Goal: Task Accomplishment & Management: Use online tool/utility

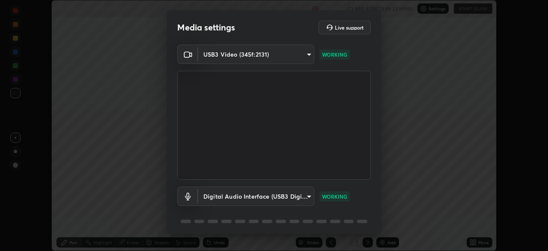
scroll to position [251, 548]
click at [242, 198] on body "Erase all Anatomy of Flowering Plants - 6 Recording CLASS STARTS IN 23 MINS Set…" at bounding box center [274, 125] width 548 height 251
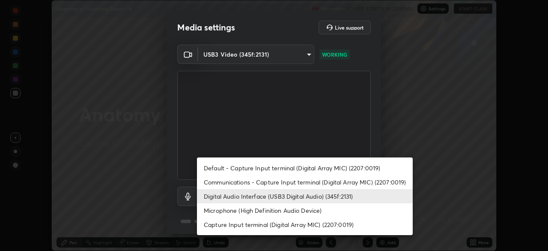
click at [235, 183] on li "Communications - Capture Input terminal (Digital Array MIC) (2207:0019)" at bounding box center [305, 182] width 216 height 14
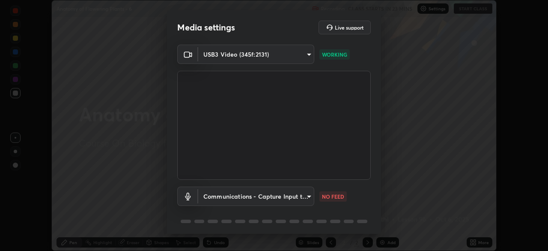
click at [235, 197] on body "Erase all Anatomy of Flowering Plants - 6 Recording CLASS STARTS IN 23 MINS Set…" at bounding box center [274, 125] width 548 height 251
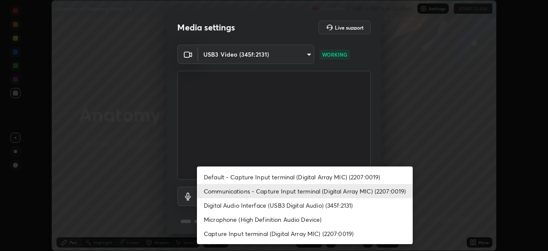
click at [240, 207] on li "Digital Audio Interface (USB3 Digital Audio) (345f:2131)" at bounding box center [305, 205] width 216 height 14
type input "f68c9ba91903ac9ba75504d23ca0c3c26111123a2a7878351e435c492be87537"
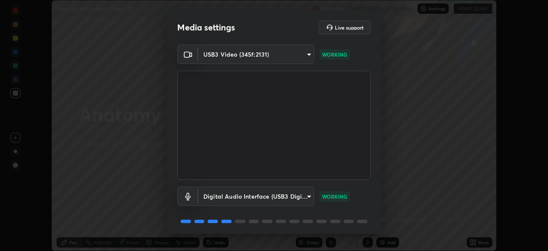
scroll to position [30, 0]
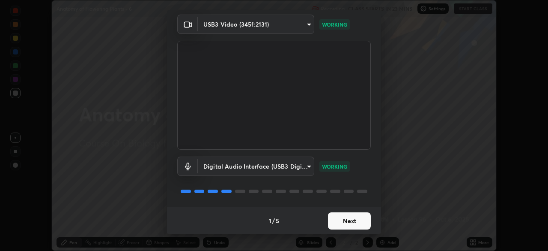
click at [353, 220] on button "Next" at bounding box center [349, 220] width 43 height 17
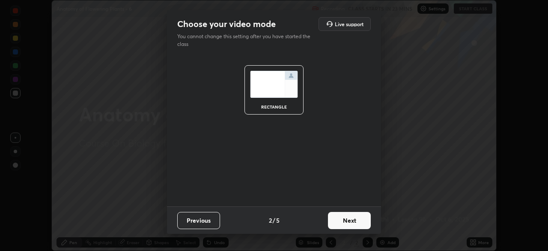
scroll to position [0, 0]
click at [351, 225] on button "Next" at bounding box center [349, 220] width 43 height 17
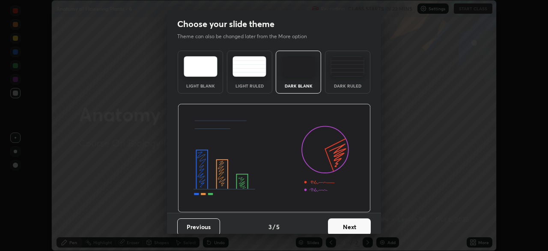
click at [361, 228] on button "Next" at bounding box center [349, 226] width 43 height 17
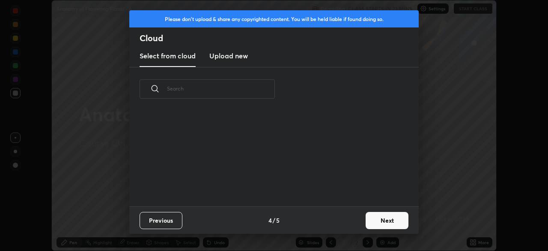
scroll to position [95, 275]
click at [391, 224] on button "Next" at bounding box center [387, 220] width 43 height 17
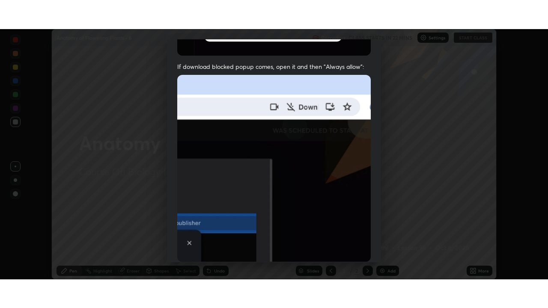
scroll to position [192, 0]
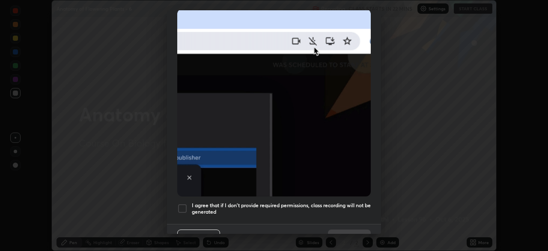
click at [351, 203] on h5 "I agree that if I don't provide required permissions, class recording will not …" at bounding box center [281, 208] width 179 height 13
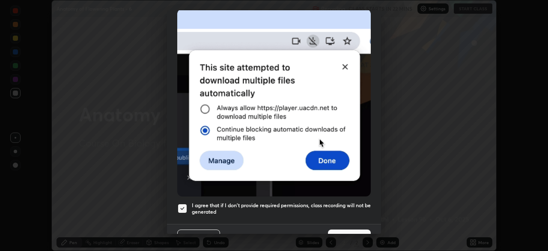
click at [356, 233] on button "Done" at bounding box center [349, 237] width 43 height 17
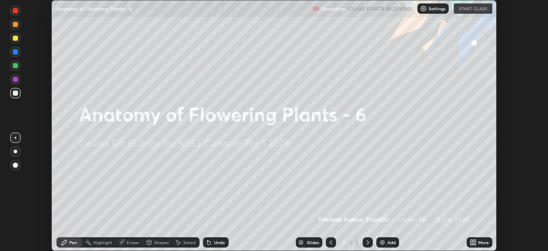
click at [474, 242] on icon at bounding box center [475, 240] width 2 height 2
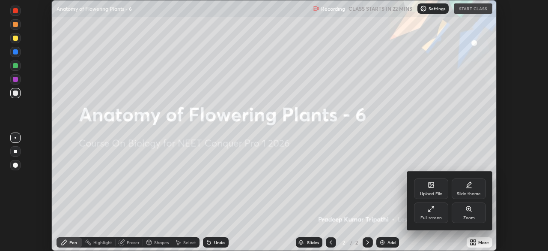
click at [442, 213] on div "Full screen" at bounding box center [431, 212] width 34 height 21
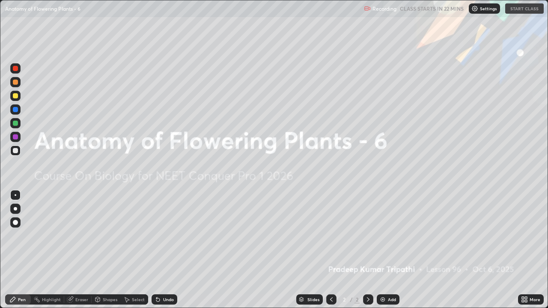
scroll to position [308, 548]
click at [519, 9] on div "Recording CLASS STARTS IN 22 MINS Settings START CLASS" at bounding box center [454, 8] width 180 height 17
click at [518, 9] on div "Recording CLASS STARTS IN 22 MINS Settings START CLASS" at bounding box center [454, 8] width 180 height 17
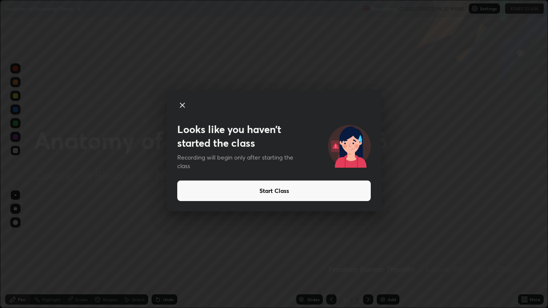
click at [282, 186] on button "Start Class" at bounding box center [274, 191] width 194 height 21
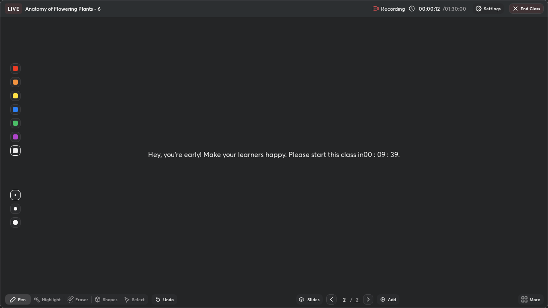
click at [331, 250] on icon at bounding box center [331, 300] width 3 height 4
click at [331, 250] on icon at bounding box center [331, 299] width 7 height 7
click at [368, 250] on icon at bounding box center [368, 300] width 3 height 4
click at [368, 250] on icon at bounding box center [368, 299] width 7 height 7
click at [368, 250] on icon at bounding box center [368, 300] width 3 height 4
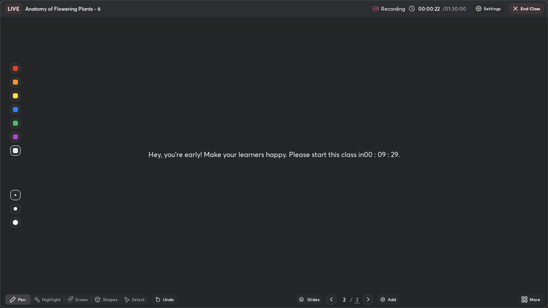
click at [384, 250] on img at bounding box center [383, 299] width 7 height 7
click at [331, 250] on icon at bounding box center [331, 299] width 7 height 7
click at [517, 9] on img "button" at bounding box center [515, 8] width 7 height 7
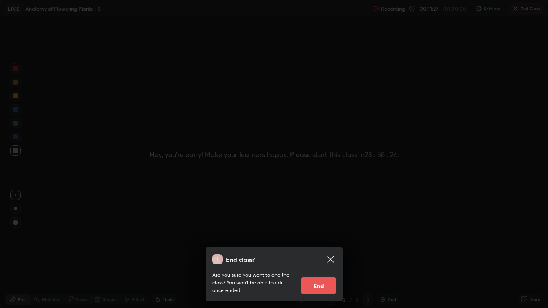
click at [324, 250] on button "End" at bounding box center [319, 286] width 34 height 17
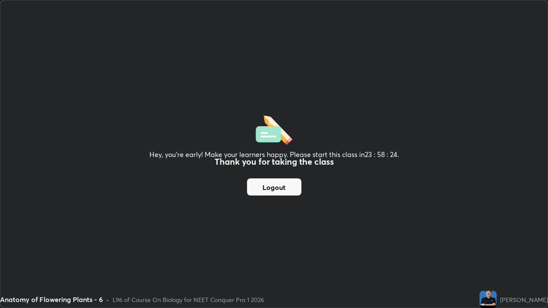
click at [278, 190] on button "Logout" at bounding box center [274, 187] width 54 height 17
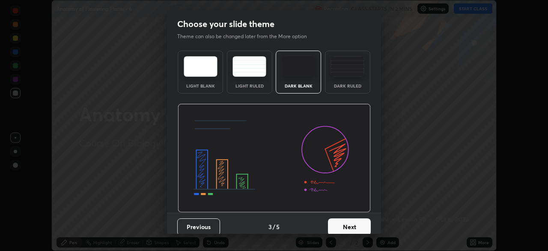
scroll to position [6, 0]
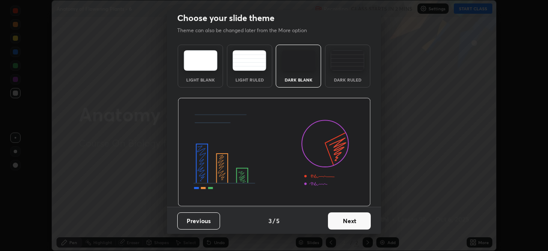
click at [351, 223] on button "Next" at bounding box center [349, 220] width 43 height 17
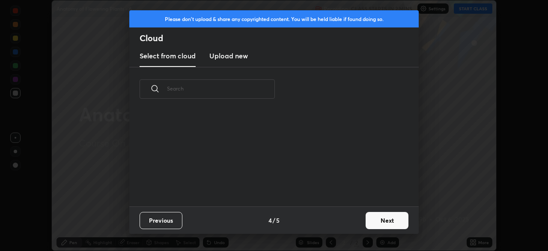
click at [353, 220] on div "Previous 4 / 5 Next" at bounding box center [274, 219] width 290 height 27
click at [390, 221] on button "Next" at bounding box center [387, 220] width 43 height 17
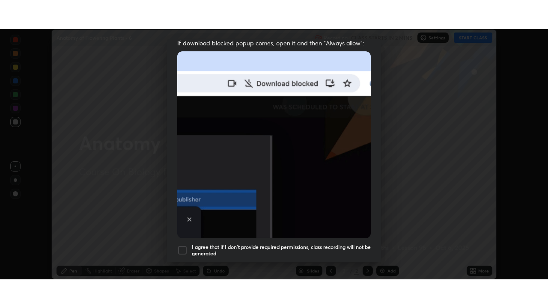
scroll to position [205, 0]
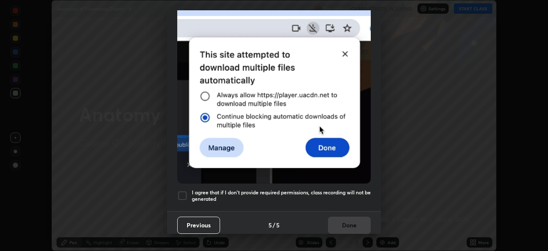
click at [337, 189] on h5 "I agree that if I don't provide required permissions, class recording will not …" at bounding box center [281, 195] width 179 height 13
click at [353, 225] on button "Done" at bounding box center [349, 224] width 43 height 17
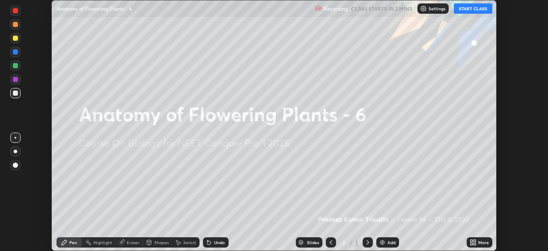
click at [471, 242] on icon at bounding box center [472, 240] width 2 height 2
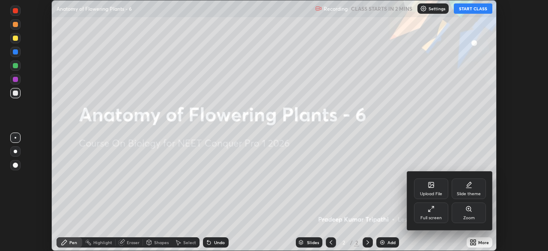
click at [436, 213] on div "Full screen" at bounding box center [431, 212] width 34 height 21
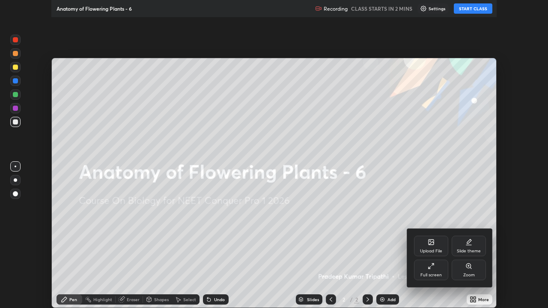
scroll to position [308, 548]
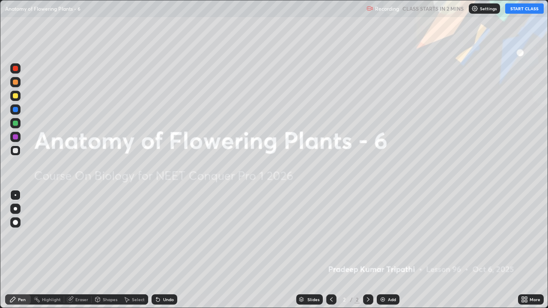
click at [521, 8] on button "START CLASS" at bounding box center [525, 8] width 39 height 10
click at [383, 250] on img at bounding box center [383, 299] width 7 height 7
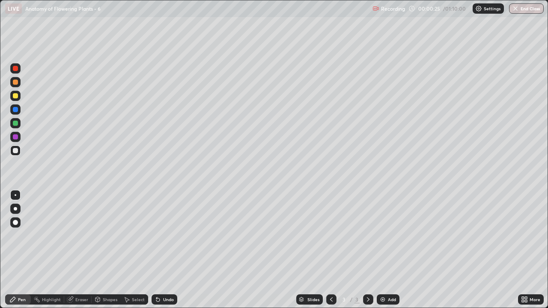
click at [17, 87] on div at bounding box center [15, 82] width 10 height 10
click at [17, 209] on div at bounding box center [15, 209] width 10 height 10
click at [16, 96] on div at bounding box center [15, 95] width 5 height 5
click at [105, 250] on div "Shapes" at bounding box center [110, 300] width 15 height 4
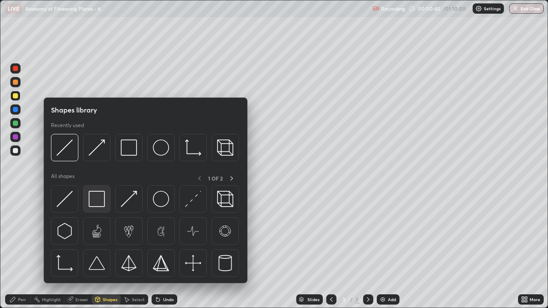
click at [96, 201] on img at bounding box center [97, 199] width 16 height 16
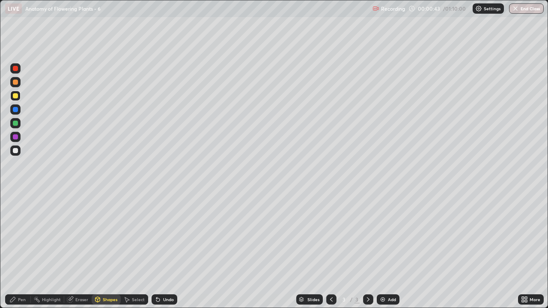
click at [107, 250] on div "Shapes" at bounding box center [110, 300] width 15 height 4
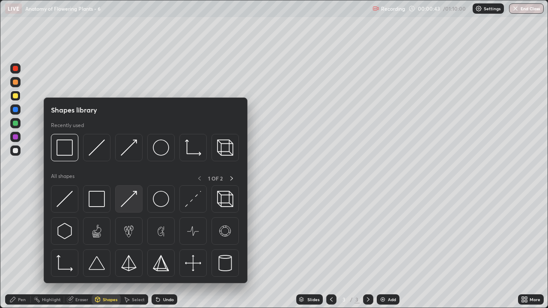
click at [129, 205] on img at bounding box center [129, 199] width 16 height 16
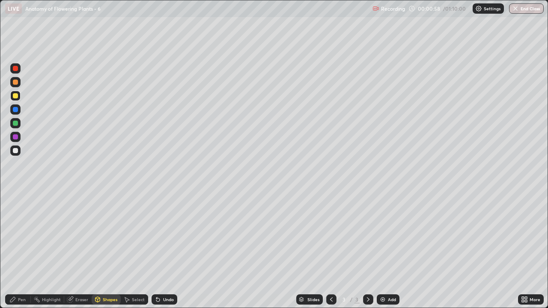
click at [110, 250] on div "Shapes" at bounding box center [110, 300] width 15 height 4
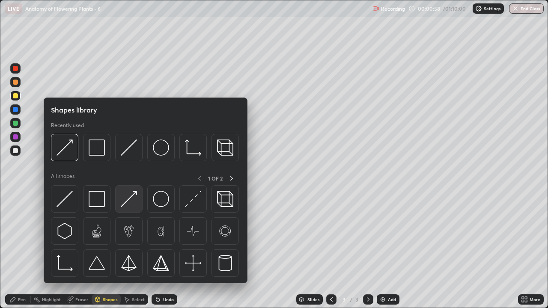
click at [129, 203] on img at bounding box center [129, 199] width 16 height 16
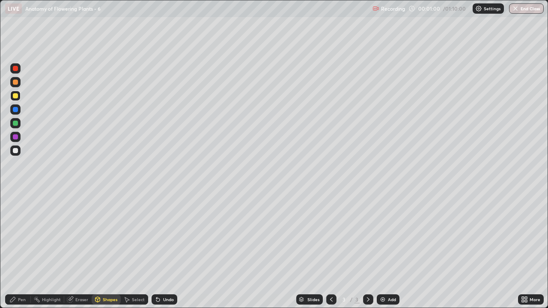
click at [23, 250] on div "Pen" at bounding box center [18, 300] width 26 height 10
click at [16, 153] on div at bounding box center [15, 150] width 5 height 5
click at [16, 98] on div at bounding box center [15, 95] width 5 height 5
click at [15, 138] on div at bounding box center [15, 137] width 5 height 5
click at [103, 250] on div "Shapes" at bounding box center [110, 300] width 15 height 4
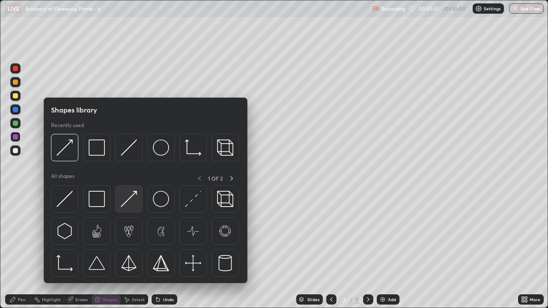
click at [135, 205] on img at bounding box center [129, 199] width 16 height 16
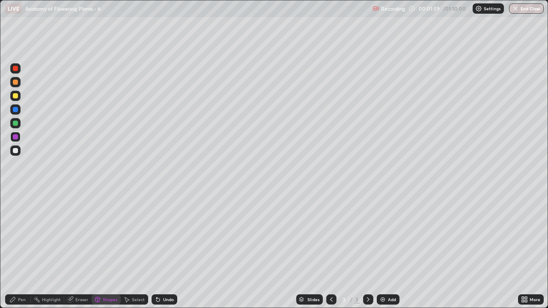
click at [13, 95] on div at bounding box center [15, 95] width 5 height 5
click at [21, 250] on div "Pen" at bounding box center [22, 300] width 8 height 4
click at [14, 151] on div at bounding box center [15, 150] width 5 height 5
click at [15, 97] on div at bounding box center [15, 95] width 5 height 5
click at [15, 84] on div at bounding box center [15, 82] width 5 height 5
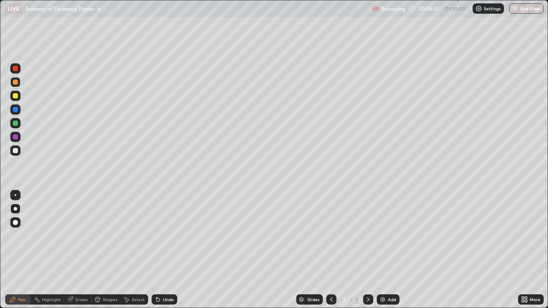
click at [15, 123] on div at bounding box center [15, 123] width 5 height 5
click at [18, 98] on div at bounding box center [15, 96] width 10 height 10
click at [25, 250] on div "Pen" at bounding box center [22, 300] width 8 height 4
click at [15, 151] on div at bounding box center [15, 150] width 5 height 5
click at [15, 125] on div at bounding box center [15, 123] width 5 height 5
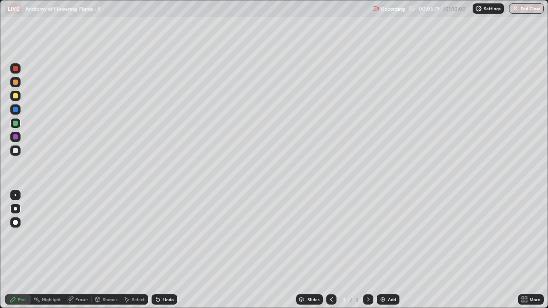
click at [107, 250] on div "Shapes" at bounding box center [110, 300] width 15 height 4
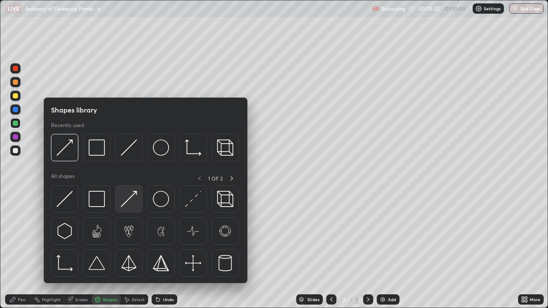
click at [129, 200] on img at bounding box center [129, 199] width 16 height 16
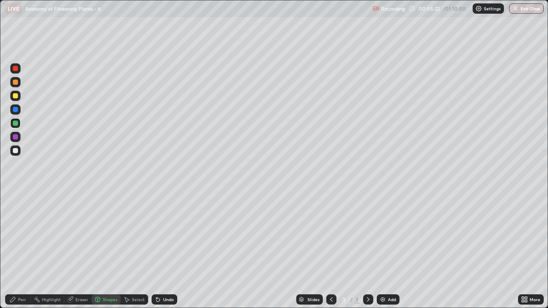
click at [25, 250] on div "Pen" at bounding box center [22, 300] width 8 height 4
click at [22, 250] on div "Pen" at bounding box center [22, 300] width 8 height 4
click at [17, 98] on div at bounding box center [15, 95] width 5 height 5
click at [15, 96] on div at bounding box center [15, 95] width 5 height 5
click at [15, 148] on div at bounding box center [15, 150] width 5 height 5
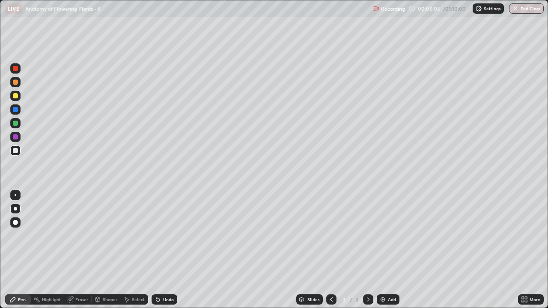
click at [105, 250] on div "Shapes" at bounding box center [106, 300] width 29 height 10
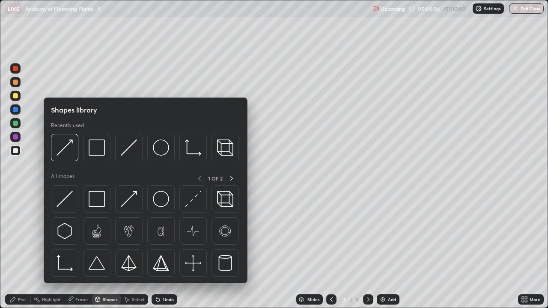
click at [28, 250] on div "Pen" at bounding box center [18, 300] width 26 height 10
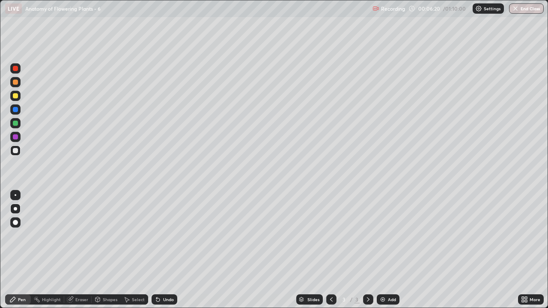
click at [16, 97] on div at bounding box center [15, 95] width 5 height 5
click at [15, 152] on div at bounding box center [15, 150] width 5 height 5
click at [21, 250] on div "Pen" at bounding box center [22, 300] width 8 height 4
click at [15, 124] on div at bounding box center [15, 123] width 5 height 5
click at [19, 97] on div at bounding box center [15, 96] width 10 height 10
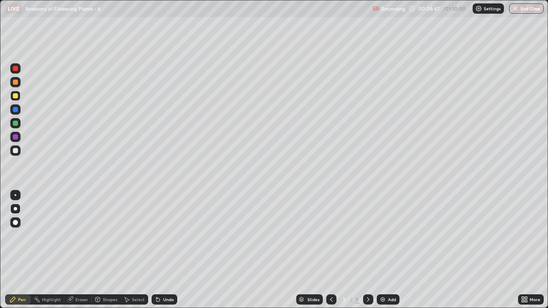
click at [368, 250] on icon at bounding box center [368, 299] width 7 height 7
click at [383, 250] on img at bounding box center [383, 299] width 7 height 7
click at [15, 83] on div at bounding box center [15, 82] width 5 height 5
click at [25, 250] on div "Pen" at bounding box center [22, 300] width 8 height 4
click at [16, 97] on div at bounding box center [15, 95] width 5 height 5
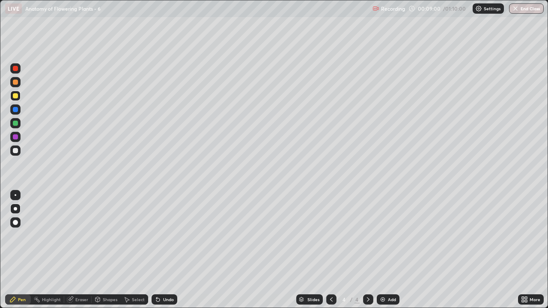
click at [100, 250] on icon at bounding box center [97, 299] width 7 height 7
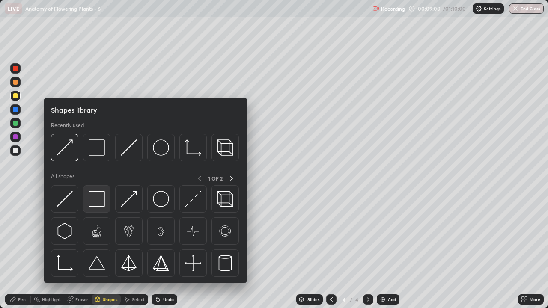
click at [98, 201] on img at bounding box center [97, 199] width 16 height 16
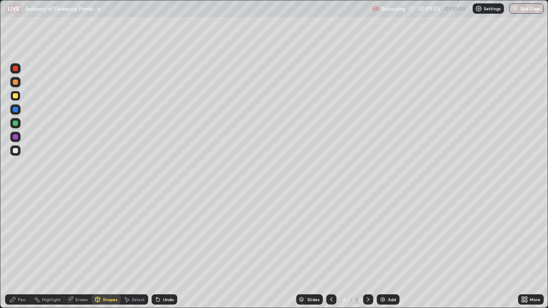
click at [108, 250] on div "Shapes" at bounding box center [110, 300] width 15 height 4
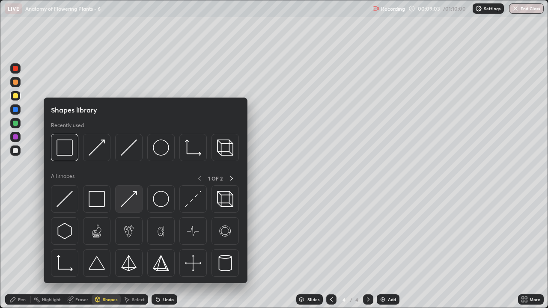
click at [129, 204] on img at bounding box center [129, 199] width 16 height 16
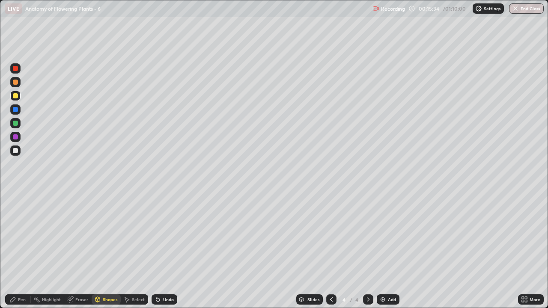
click at [22, 250] on div "Pen" at bounding box center [22, 300] width 8 height 4
click at [16, 150] on div at bounding box center [15, 150] width 5 height 5
click at [16, 99] on div at bounding box center [15, 96] width 10 height 10
click at [107, 250] on div "Shapes" at bounding box center [110, 300] width 15 height 4
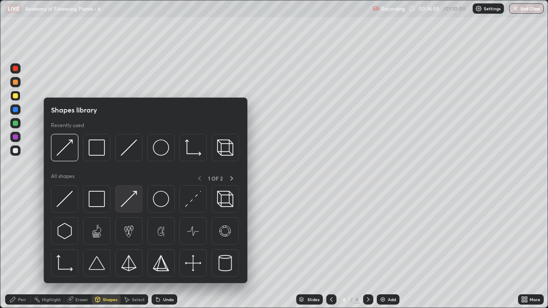
click at [128, 203] on img at bounding box center [129, 199] width 16 height 16
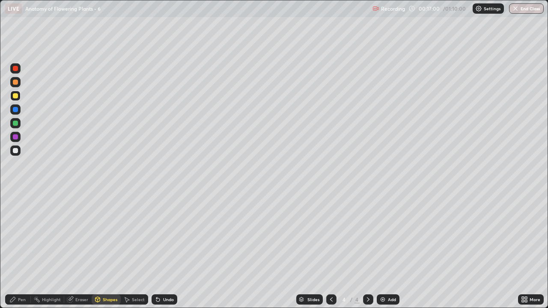
click at [15, 150] on div at bounding box center [15, 150] width 5 height 5
click at [77, 250] on div "Eraser" at bounding box center [81, 300] width 13 height 4
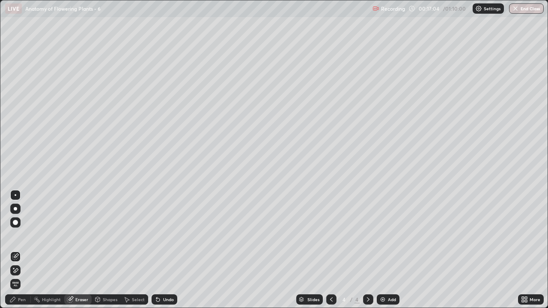
click at [20, 250] on div "Pen" at bounding box center [22, 300] width 8 height 4
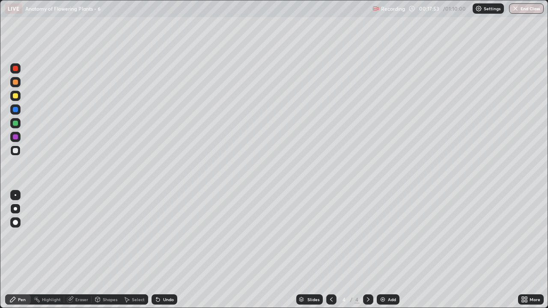
click at [15, 96] on div at bounding box center [15, 95] width 5 height 5
click at [108, 250] on div "Shapes" at bounding box center [110, 300] width 15 height 4
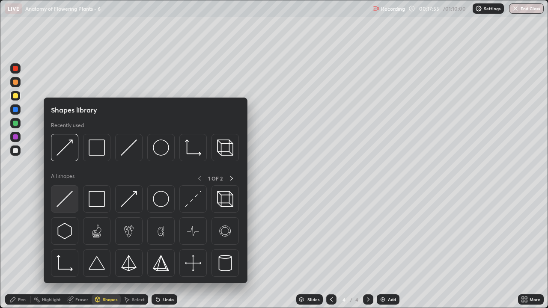
click at [72, 203] on img at bounding box center [65, 199] width 16 height 16
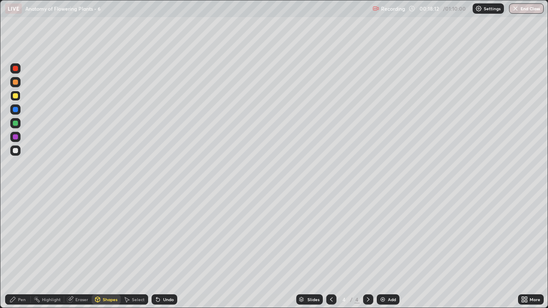
click at [19, 83] on div at bounding box center [15, 82] width 10 height 10
click at [108, 250] on div "Shapes" at bounding box center [110, 300] width 15 height 4
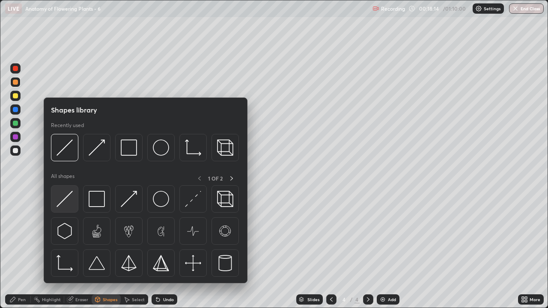
click at [70, 202] on img at bounding box center [65, 199] width 16 height 16
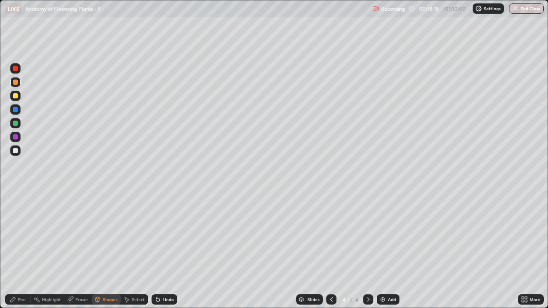
click at [110, 250] on div "Shapes" at bounding box center [110, 300] width 15 height 4
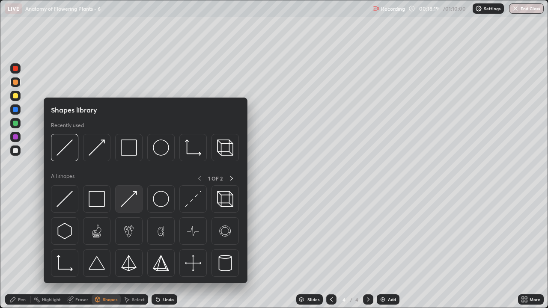
click at [130, 203] on img at bounding box center [129, 199] width 16 height 16
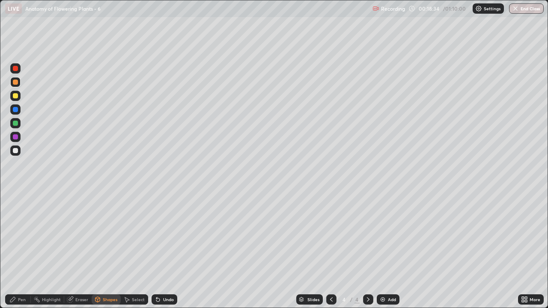
click at [15, 84] on div at bounding box center [15, 82] width 5 height 5
click at [24, 250] on div "Pen" at bounding box center [22, 300] width 8 height 4
click at [16, 152] on div at bounding box center [15, 150] width 5 height 5
click at [15, 138] on div at bounding box center [15, 137] width 5 height 5
click at [15, 152] on div at bounding box center [15, 150] width 5 height 5
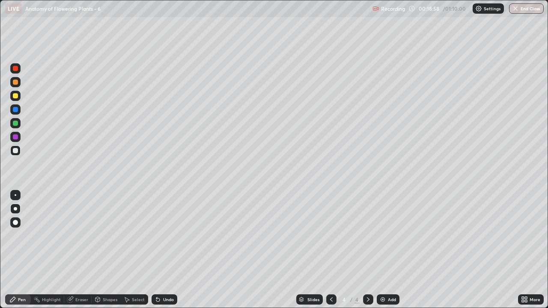
click at [103, 250] on div "Shapes" at bounding box center [110, 300] width 15 height 4
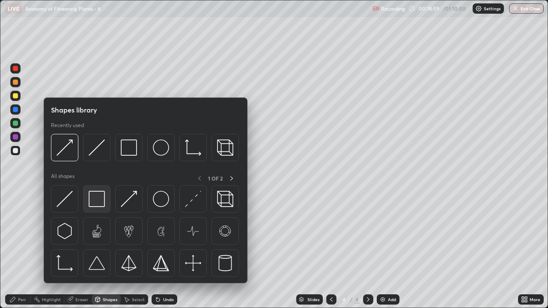
click at [95, 202] on img at bounding box center [97, 199] width 16 height 16
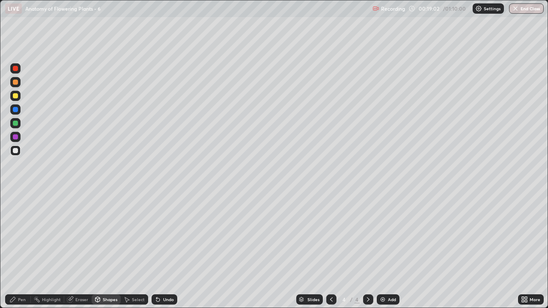
click at [23, 250] on div "Pen" at bounding box center [22, 300] width 8 height 4
click at [18, 84] on div at bounding box center [15, 82] width 5 height 5
click at [18, 137] on div at bounding box center [15, 137] width 10 height 10
click at [16, 151] on div at bounding box center [15, 150] width 5 height 5
click at [105, 250] on div "Shapes" at bounding box center [110, 300] width 15 height 4
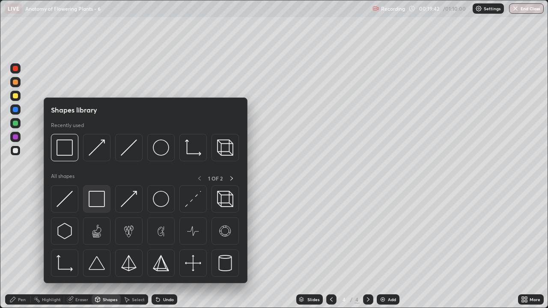
click at [99, 201] on img at bounding box center [97, 199] width 16 height 16
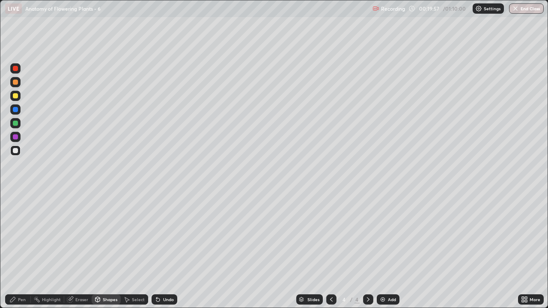
click at [19, 250] on div "Pen" at bounding box center [22, 300] width 8 height 4
click at [75, 250] on div "Eraser" at bounding box center [81, 300] width 13 height 4
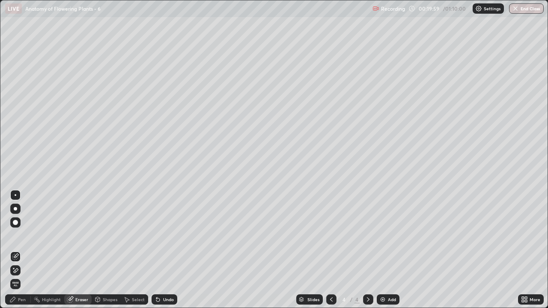
click at [17, 250] on div "Pen" at bounding box center [18, 300] width 26 height 10
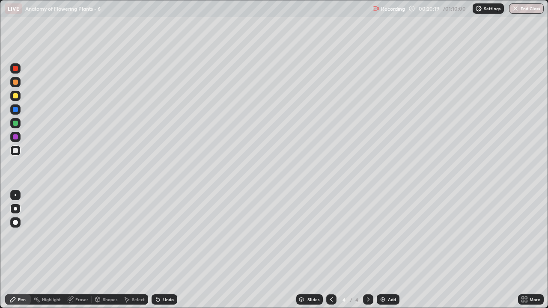
click at [16, 83] on div at bounding box center [15, 82] width 5 height 5
click at [18, 152] on div at bounding box center [15, 150] width 5 height 5
click at [108, 250] on div "Shapes" at bounding box center [106, 300] width 29 height 10
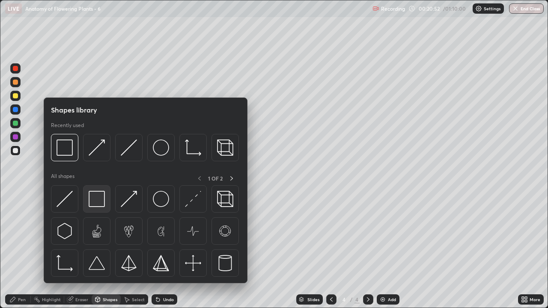
click at [97, 204] on img at bounding box center [97, 199] width 16 height 16
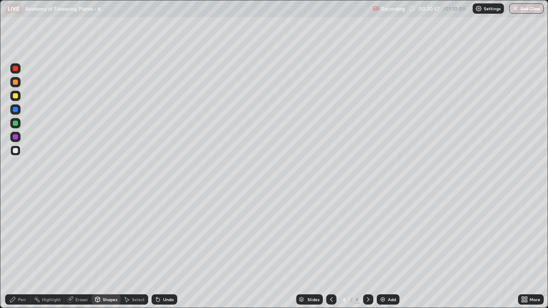
click at [17, 139] on div at bounding box center [15, 137] width 5 height 5
click at [21, 250] on div "Pen" at bounding box center [22, 300] width 8 height 4
click at [15, 99] on div at bounding box center [15, 96] width 10 height 10
click at [79, 250] on div "Eraser" at bounding box center [81, 300] width 13 height 4
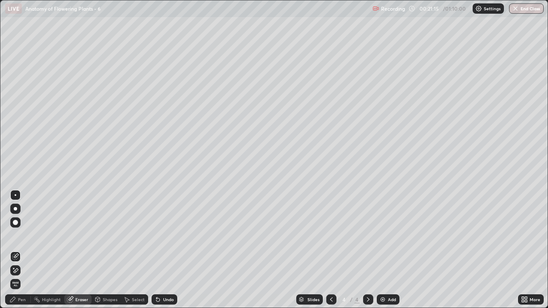
click at [23, 250] on div "Pen" at bounding box center [18, 300] width 26 height 10
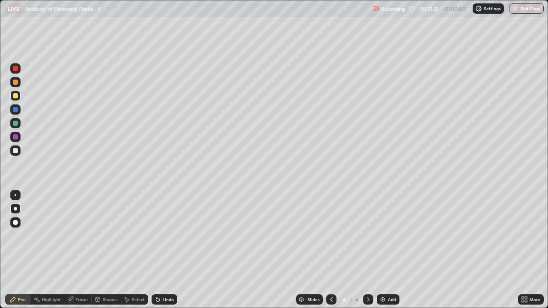
click at [21, 250] on div "Pen" at bounding box center [22, 300] width 8 height 4
click at [77, 250] on div "Eraser" at bounding box center [81, 300] width 13 height 4
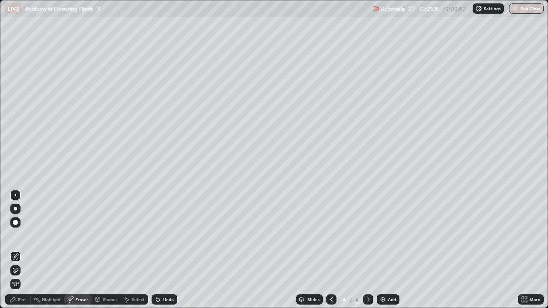
click at [21, 250] on div "Pen" at bounding box center [22, 300] width 8 height 4
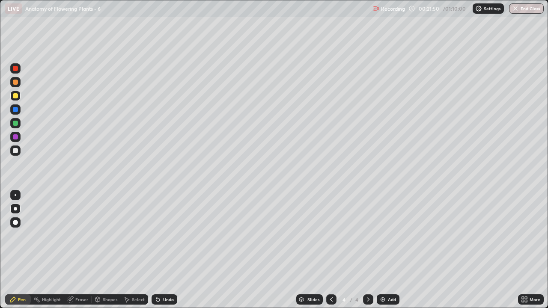
click at [17, 153] on div at bounding box center [15, 150] width 5 height 5
click at [15, 96] on div at bounding box center [15, 95] width 5 height 5
click at [15, 152] on div at bounding box center [15, 150] width 5 height 5
click at [15, 123] on div at bounding box center [15, 123] width 5 height 5
click at [19, 250] on div "Pen" at bounding box center [22, 300] width 8 height 4
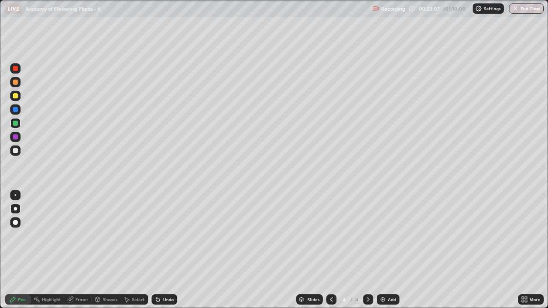
click at [16, 152] on div at bounding box center [15, 150] width 5 height 5
click at [15, 96] on div at bounding box center [15, 95] width 5 height 5
click at [16, 96] on div at bounding box center [15, 95] width 5 height 5
click at [15, 151] on div at bounding box center [15, 150] width 5 height 5
click at [18, 99] on div at bounding box center [15, 96] width 10 height 10
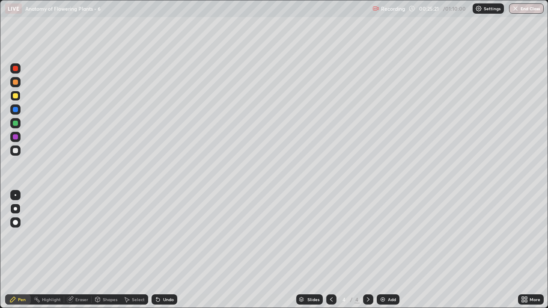
click at [16, 152] on div at bounding box center [15, 150] width 5 height 5
click at [13, 154] on div at bounding box center [15, 151] width 10 height 10
click at [102, 250] on div "Shapes" at bounding box center [106, 300] width 29 height 10
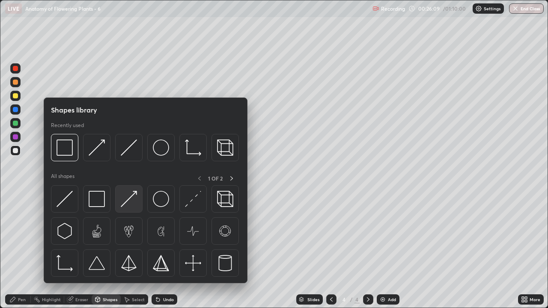
click at [125, 208] on div at bounding box center [128, 199] width 27 height 27
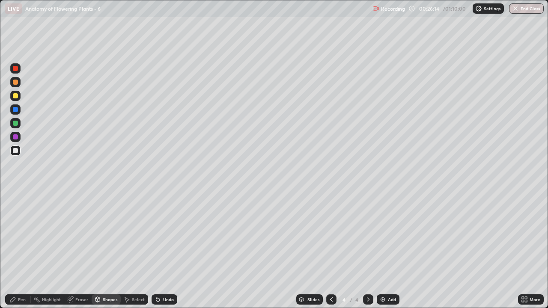
click at [15, 83] on div at bounding box center [15, 82] width 5 height 5
click at [16, 99] on div at bounding box center [15, 96] width 10 height 10
click at [82, 250] on div "Eraser" at bounding box center [81, 300] width 13 height 4
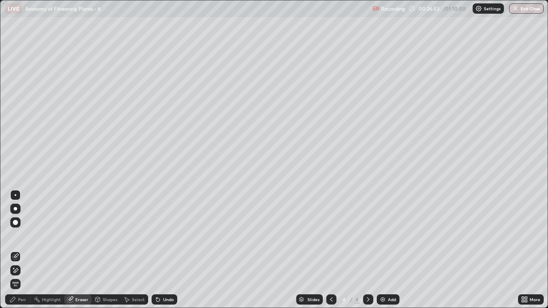
click at [19, 250] on div "Pen" at bounding box center [22, 300] width 8 height 4
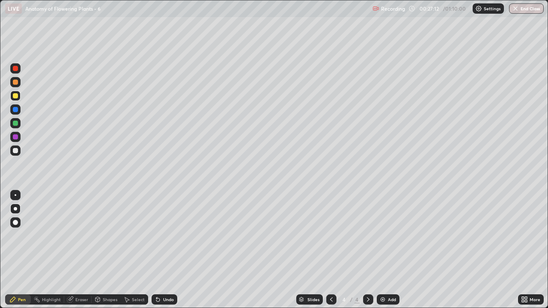
click at [15, 86] on div at bounding box center [15, 82] width 10 height 10
click at [385, 250] on img at bounding box center [383, 299] width 7 height 7
click at [16, 84] on div at bounding box center [15, 82] width 5 height 5
click at [24, 250] on div "Pen" at bounding box center [22, 300] width 8 height 4
click at [16, 96] on div at bounding box center [15, 95] width 5 height 5
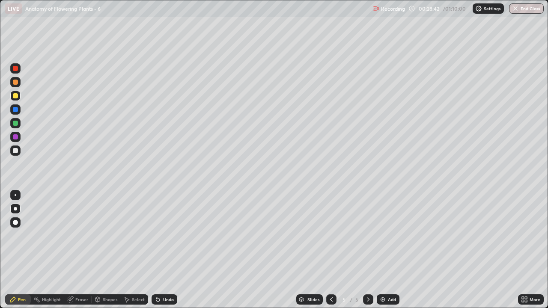
click at [105, 250] on div "Shapes" at bounding box center [110, 300] width 15 height 4
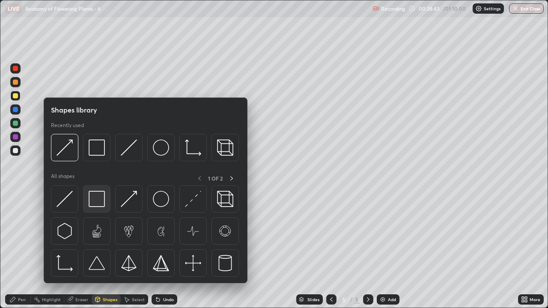
click at [100, 200] on img at bounding box center [97, 199] width 16 height 16
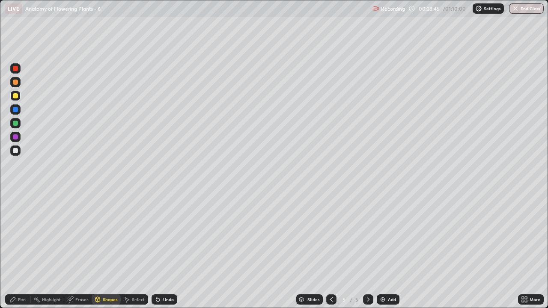
click at [106, 250] on div "Shapes" at bounding box center [110, 300] width 15 height 4
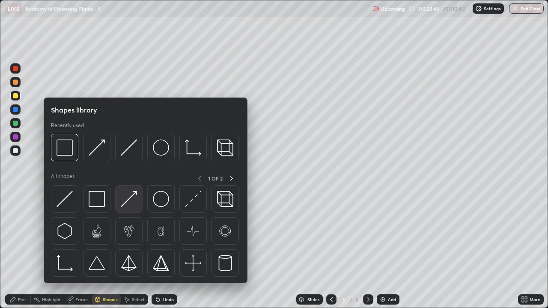
click at [135, 202] on img at bounding box center [129, 199] width 16 height 16
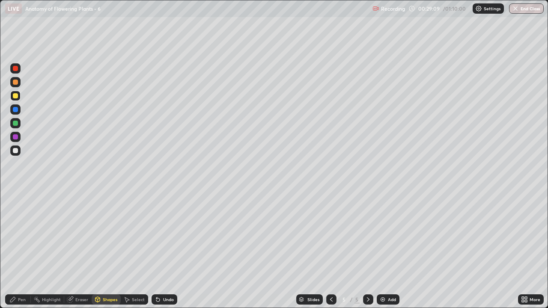
click at [16, 99] on div at bounding box center [15, 96] width 10 height 10
click at [27, 250] on div "Pen" at bounding box center [18, 300] width 26 height 10
click at [16, 153] on div at bounding box center [15, 150] width 5 height 5
click at [15, 96] on div at bounding box center [15, 95] width 5 height 5
click at [16, 150] on div at bounding box center [15, 150] width 5 height 5
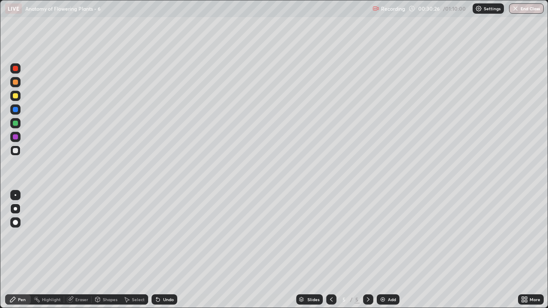
click at [15, 96] on div at bounding box center [15, 95] width 5 height 5
click at [17, 84] on div at bounding box center [15, 82] width 5 height 5
click at [104, 250] on div "Shapes" at bounding box center [110, 300] width 15 height 4
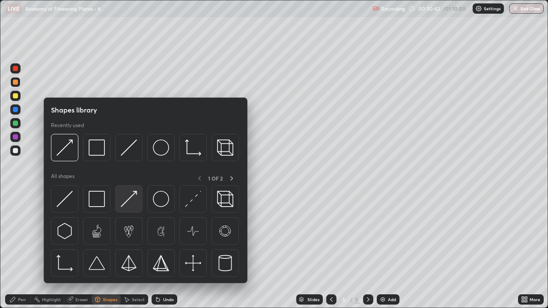
click at [129, 202] on img at bounding box center [129, 199] width 16 height 16
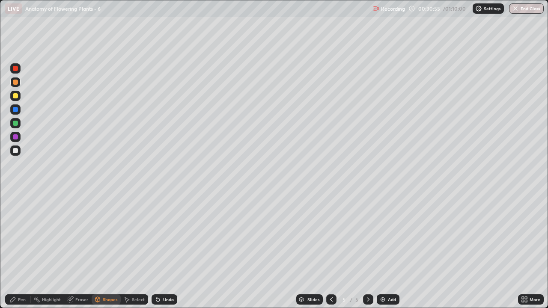
click at [19, 250] on div "Pen" at bounding box center [22, 300] width 8 height 4
click at [17, 97] on div at bounding box center [15, 95] width 5 height 5
click at [21, 250] on div "Pen" at bounding box center [22, 300] width 8 height 4
click at [16, 97] on div at bounding box center [15, 95] width 5 height 5
click at [15, 150] on div at bounding box center [15, 150] width 5 height 5
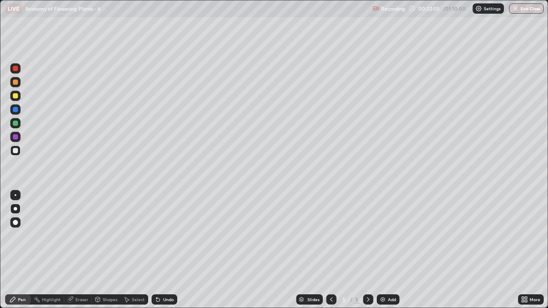
click at [15, 85] on div at bounding box center [15, 82] width 10 height 10
click at [18, 137] on div at bounding box center [15, 137] width 5 height 5
click at [103, 250] on div "Shapes" at bounding box center [110, 300] width 15 height 4
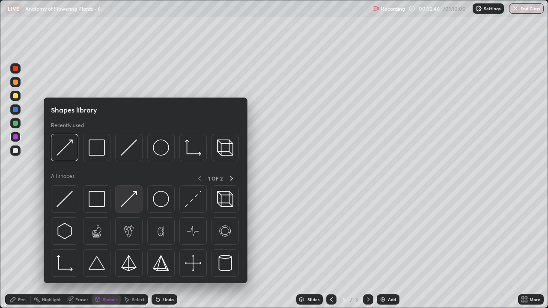
click at [128, 205] on img at bounding box center [129, 199] width 16 height 16
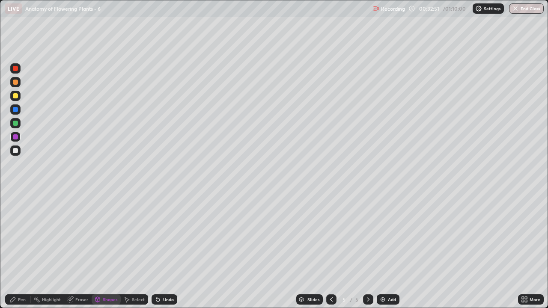
click at [19, 153] on div at bounding box center [15, 151] width 10 height 10
click at [20, 250] on div "Pen" at bounding box center [22, 300] width 8 height 4
click at [15, 82] on div at bounding box center [15, 82] width 5 height 5
click at [80, 250] on div "Eraser" at bounding box center [81, 300] width 13 height 4
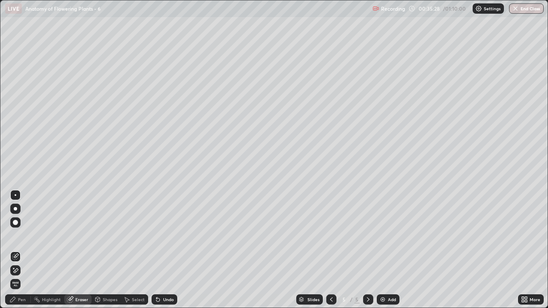
click at [113, 250] on div "Shapes" at bounding box center [110, 300] width 15 height 4
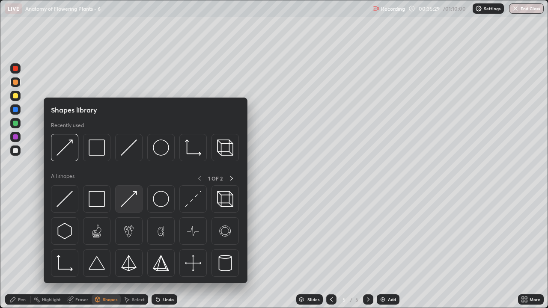
click at [134, 201] on img at bounding box center [129, 199] width 16 height 16
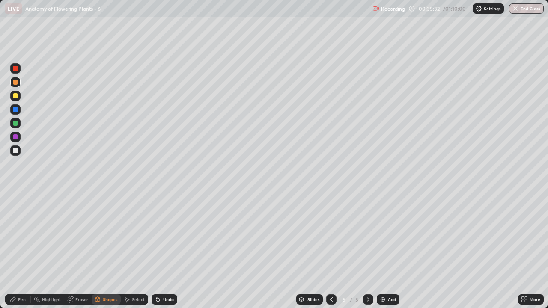
click at [15, 152] on div at bounding box center [15, 150] width 5 height 5
click at [77, 250] on div "Eraser" at bounding box center [81, 300] width 13 height 4
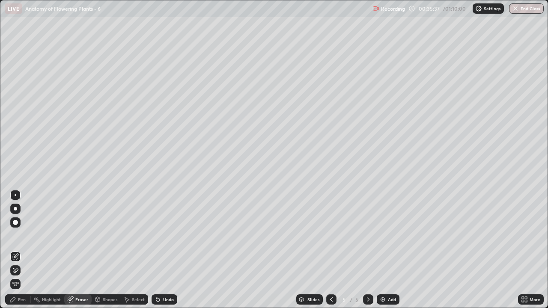
click at [16, 250] on icon at bounding box center [15, 270] width 7 height 7
click at [20, 250] on div "Pen" at bounding box center [22, 300] width 8 height 4
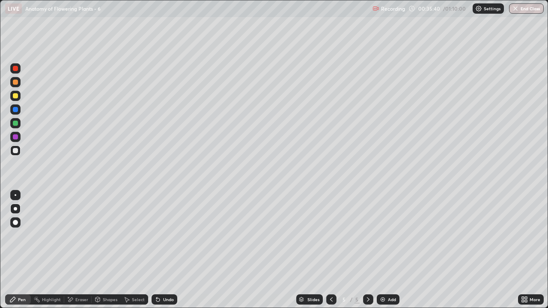
click at [18, 99] on div at bounding box center [15, 96] width 10 height 10
click at [105, 250] on div "Shapes" at bounding box center [110, 300] width 15 height 4
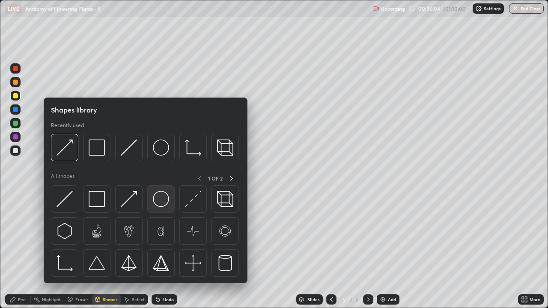
click at [154, 203] on img at bounding box center [161, 199] width 16 height 16
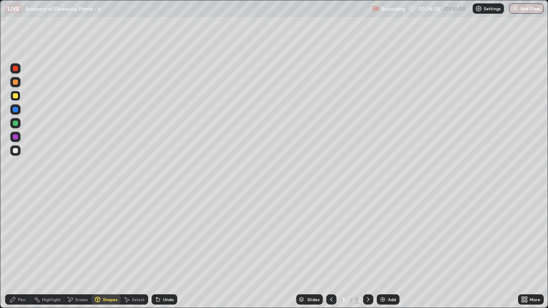
click at [21, 250] on div "Pen" at bounding box center [22, 300] width 8 height 4
click at [78, 250] on div "Eraser" at bounding box center [81, 300] width 13 height 4
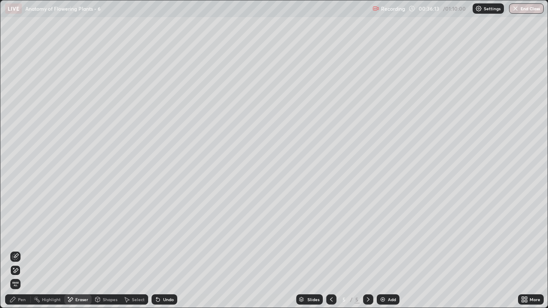
click at [16, 250] on icon at bounding box center [15, 257] width 7 height 7
click at [21, 250] on div "Pen" at bounding box center [22, 300] width 8 height 4
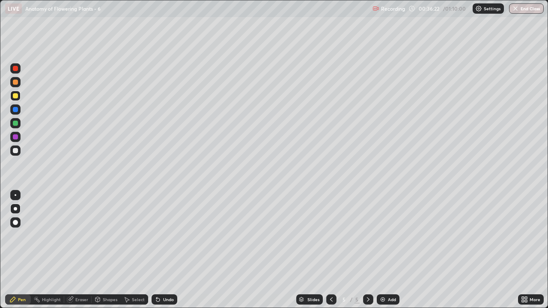
click at [15, 152] on div at bounding box center [15, 150] width 5 height 5
click at [78, 250] on div "Eraser" at bounding box center [81, 300] width 13 height 4
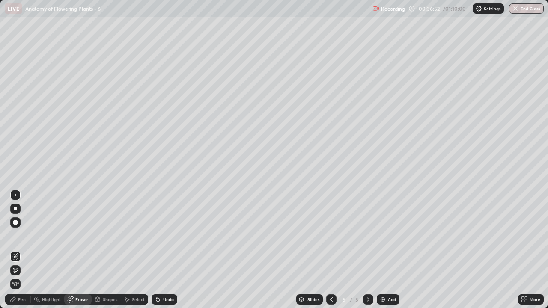
click at [17, 250] on icon at bounding box center [16, 271] width 5 height 4
click at [20, 250] on div "Pen" at bounding box center [18, 300] width 26 height 10
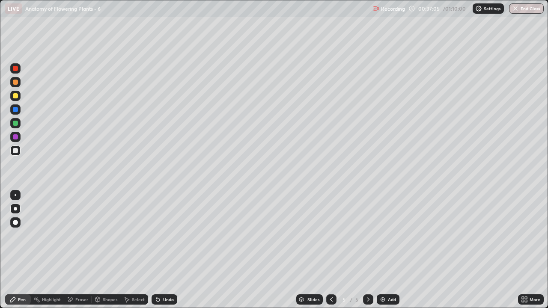
click at [18, 97] on div at bounding box center [15, 95] width 5 height 5
click at [83, 250] on div "Eraser" at bounding box center [81, 300] width 13 height 4
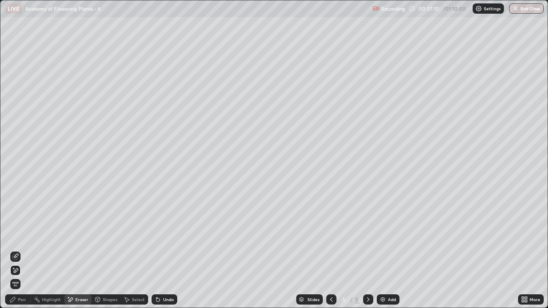
click at [84, 250] on div "Eraser" at bounding box center [81, 300] width 13 height 4
click at [108, 250] on div "Shapes" at bounding box center [110, 300] width 15 height 4
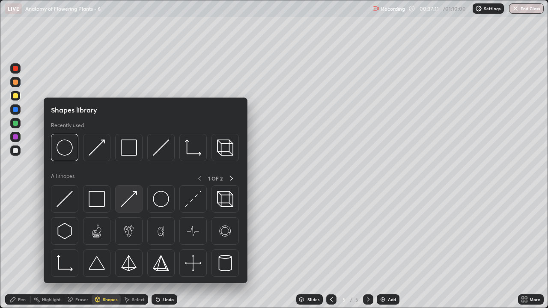
click at [127, 204] on img at bounding box center [129, 199] width 16 height 16
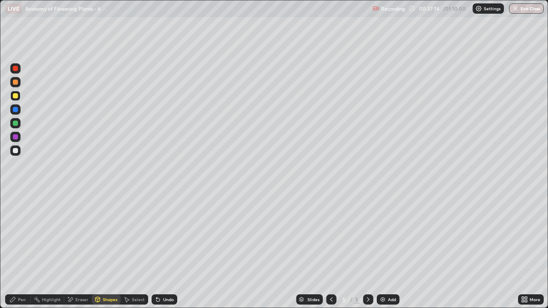
click at [23, 250] on div "Pen" at bounding box center [22, 300] width 8 height 4
click at [16, 152] on div at bounding box center [15, 150] width 5 height 5
click at [15, 99] on div at bounding box center [15, 96] width 10 height 10
click at [16, 83] on div at bounding box center [15, 82] width 5 height 5
click at [15, 84] on div at bounding box center [15, 82] width 5 height 5
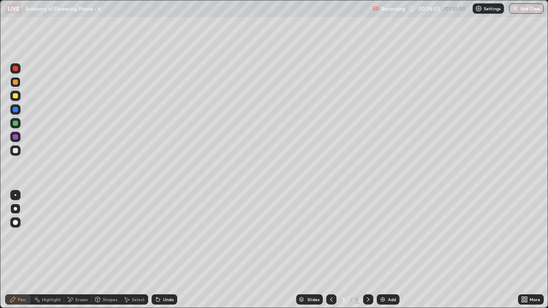
click at [17, 223] on div at bounding box center [15, 222] width 5 height 5
click at [16, 85] on div at bounding box center [15, 82] width 10 height 10
click at [111, 250] on div "Shapes" at bounding box center [110, 300] width 15 height 4
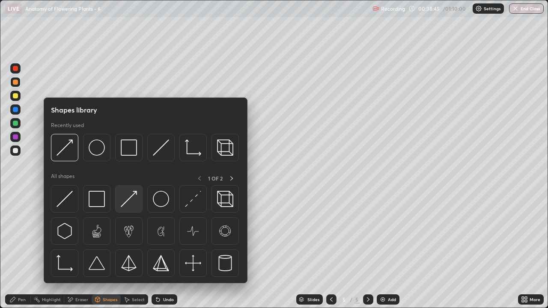
click at [138, 206] on div at bounding box center [128, 199] width 27 height 27
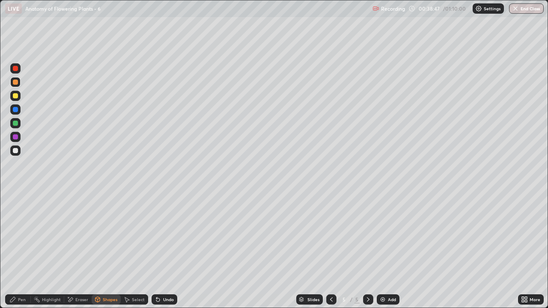
click at [21, 250] on div "Pen" at bounding box center [22, 300] width 8 height 4
click at [23, 250] on div "Pen" at bounding box center [22, 300] width 8 height 4
click at [16, 208] on div at bounding box center [15, 208] width 3 height 3
click at [16, 151] on div at bounding box center [15, 150] width 5 height 5
click at [111, 250] on div "Shapes" at bounding box center [110, 300] width 15 height 4
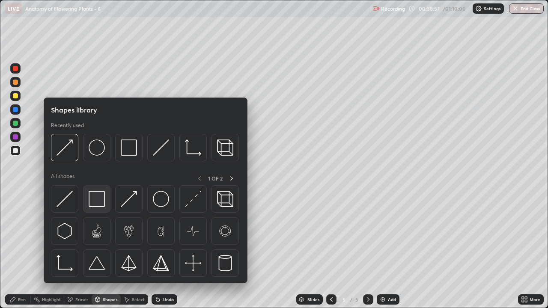
click at [101, 201] on img at bounding box center [97, 199] width 16 height 16
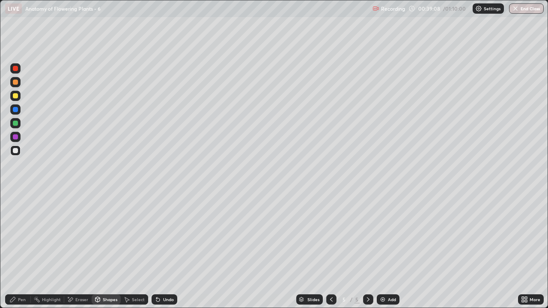
click at [108, 250] on div "Shapes" at bounding box center [110, 300] width 15 height 4
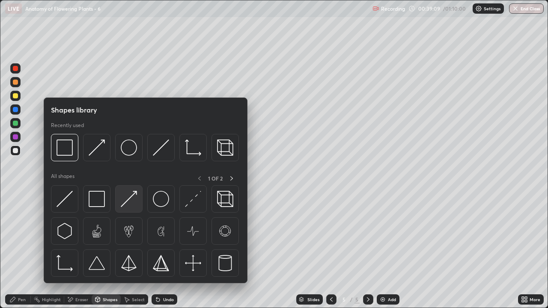
click at [136, 199] on img at bounding box center [129, 199] width 16 height 16
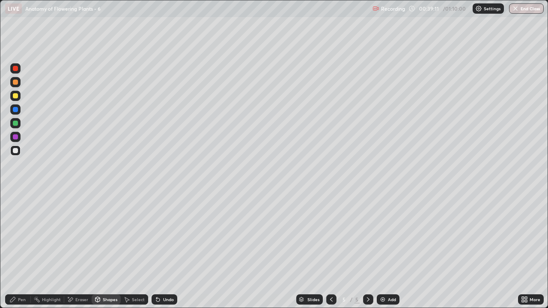
click at [21, 250] on div "Pen" at bounding box center [22, 300] width 8 height 4
click at [111, 250] on div "Shapes" at bounding box center [110, 300] width 15 height 4
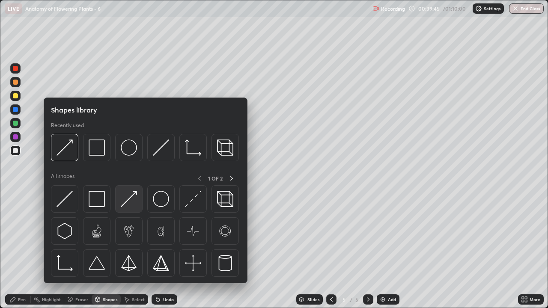
click at [135, 204] on img at bounding box center [129, 199] width 16 height 16
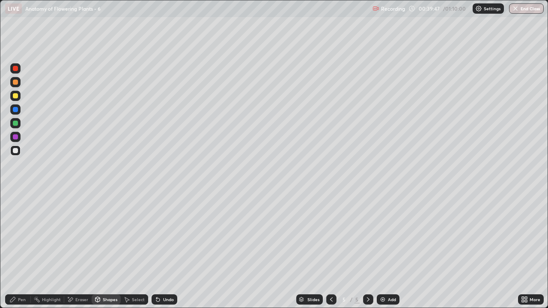
click at [19, 250] on div "Pen" at bounding box center [18, 300] width 26 height 10
click at [22, 250] on div "Pen" at bounding box center [22, 300] width 8 height 4
click at [17, 100] on div at bounding box center [15, 96] width 10 height 10
click at [107, 250] on div "Shapes" at bounding box center [110, 300] width 15 height 4
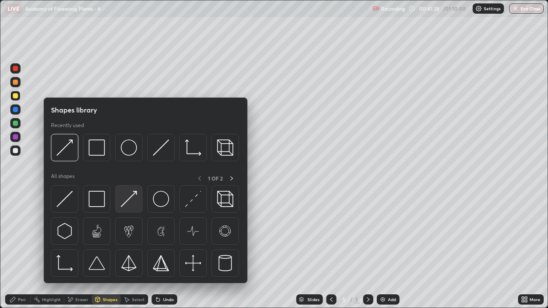
click at [130, 199] on img at bounding box center [129, 199] width 16 height 16
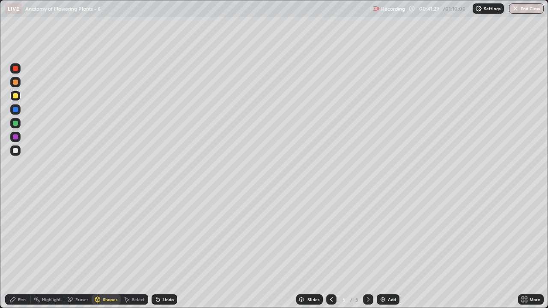
click at [18, 72] on div at bounding box center [15, 68] width 10 height 10
click at [20, 250] on div "Pen" at bounding box center [22, 300] width 8 height 4
click at [16, 151] on div at bounding box center [15, 150] width 5 height 5
click at [23, 250] on div "Pen" at bounding box center [22, 300] width 8 height 4
click at [15, 97] on div at bounding box center [15, 95] width 5 height 5
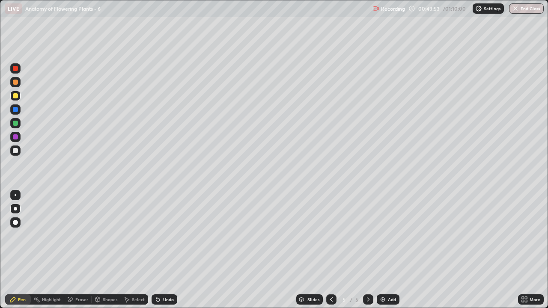
click at [15, 83] on div at bounding box center [15, 82] width 5 height 5
click at [17, 152] on div at bounding box center [15, 150] width 5 height 5
click at [24, 250] on div "Pen" at bounding box center [22, 300] width 8 height 4
click at [18, 98] on div at bounding box center [15, 95] width 5 height 5
click at [15, 82] on div at bounding box center [15, 82] width 5 height 5
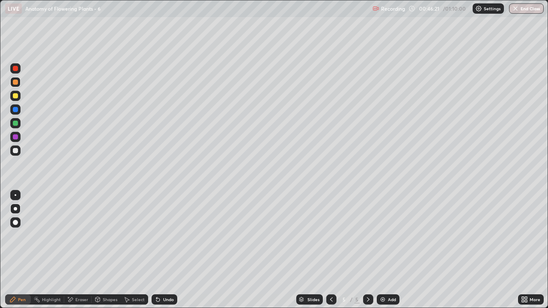
click at [106, 250] on div "Shapes" at bounding box center [110, 300] width 15 height 4
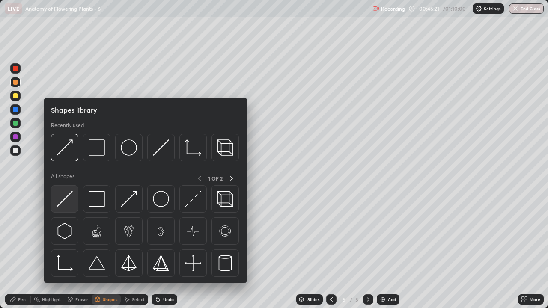
click at [72, 207] on img at bounding box center [65, 199] width 16 height 16
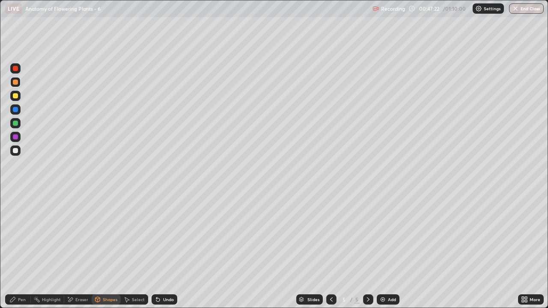
click at [368, 250] on icon at bounding box center [368, 299] width 7 height 7
click at [384, 250] on img at bounding box center [383, 299] width 7 height 7
click at [17, 97] on div at bounding box center [15, 95] width 5 height 5
click at [24, 250] on div "Pen" at bounding box center [22, 300] width 8 height 4
click at [16, 82] on div at bounding box center [15, 82] width 5 height 5
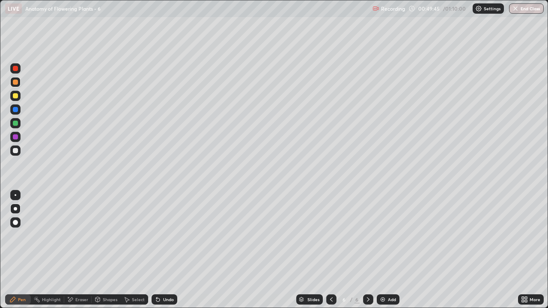
click at [113, 250] on div "Shapes" at bounding box center [110, 300] width 15 height 4
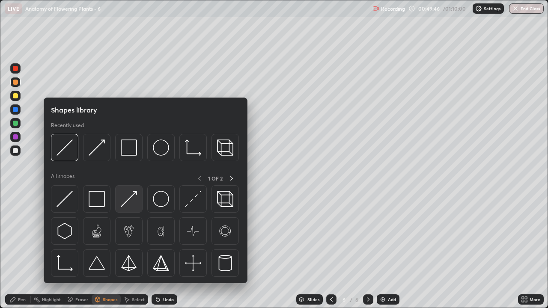
click at [133, 206] on img at bounding box center [129, 199] width 16 height 16
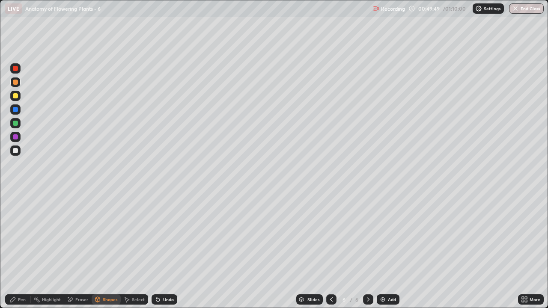
click at [80, 250] on div "Eraser" at bounding box center [81, 300] width 13 height 4
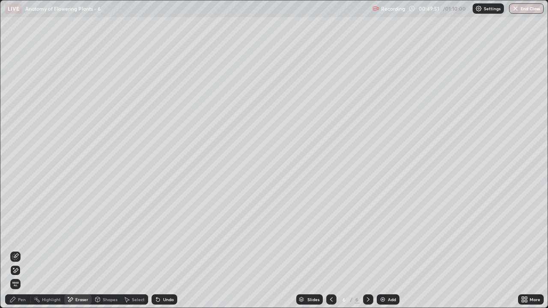
click at [108, 250] on div "Shapes" at bounding box center [110, 300] width 15 height 4
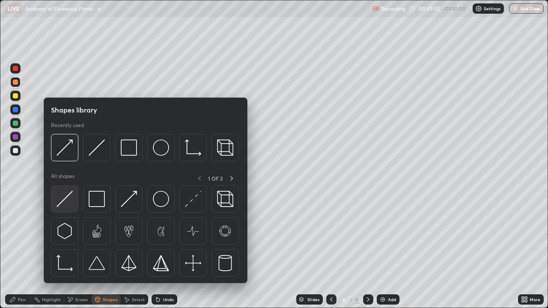
click at [73, 203] on div at bounding box center [64, 199] width 27 height 27
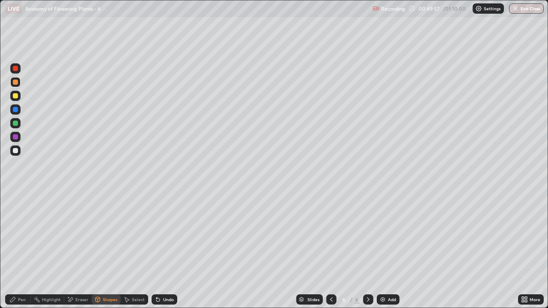
click at [23, 250] on div "Pen" at bounding box center [22, 300] width 8 height 4
click at [16, 141] on div at bounding box center [15, 137] width 10 height 10
click at [17, 155] on div at bounding box center [15, 151] width 10 height 10
click at [330, 250] on icon at bounding box center [331, 299] width 7 height 7
click at [368, 250] on icon at bounding box center [368, 299] width 7 height 7
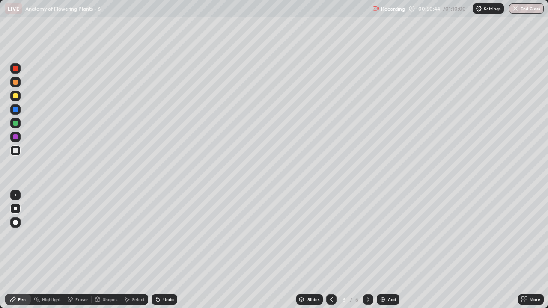
click at [16, 97] on div at bounding box center [15, 95] width 5 height 5
click at [16, 150] on div at bounding box center [15, 150] width 5 height 5
click at [17, 82] on div at bounding box center [15, 82] width 5 height 5
click at [106, 250] on div "Shapes" at bounding box center [110, 300] width 15 height 4
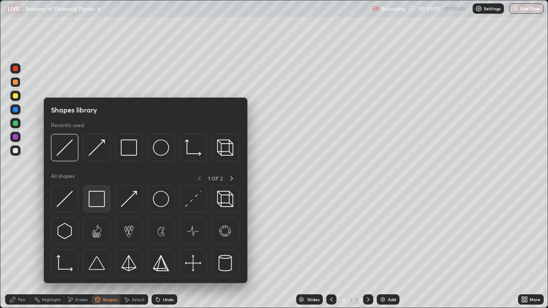
click at [94, 200] on img at bounding box center [97, 199] width 16 height 16
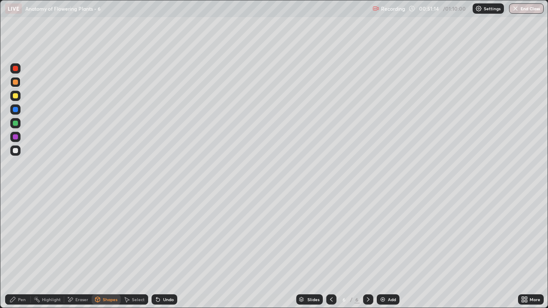
click at [104, 250] on div "Shapes" at bounding box center [110, 300] width 15 height 4
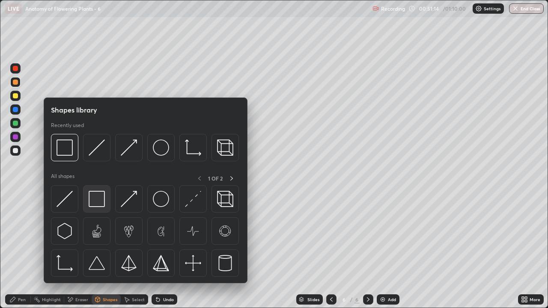
click at [98, 198] on img at bounding box center [97, 199] width 16 height 16
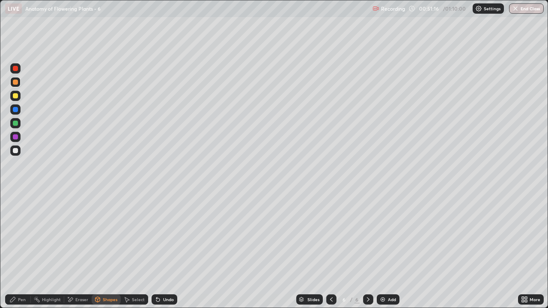
click at [15, 99] on div at bounding box center [15, 96] width 10 height 10
click at [108, 250] on div "Shapes" at bounding box center [110, 300] width 15 height 4
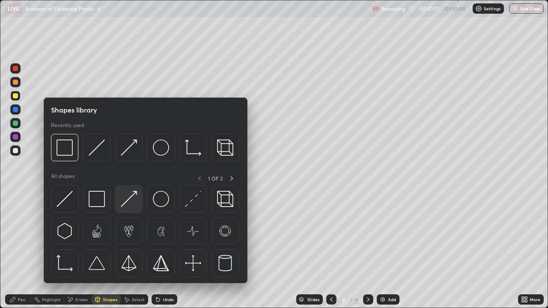
click at [127, 201] on img at bounding box center [129, 199] width 16 height 16
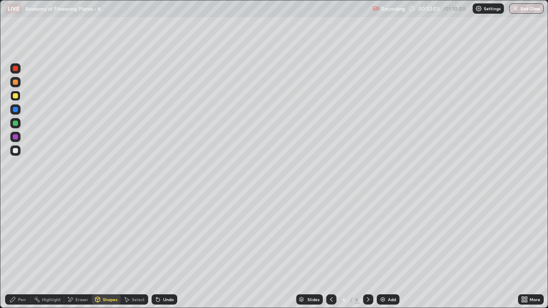
click at [16, 96] on div at bounding box center [15, 95] width 5 height 5
click at [27, 250] on div "Pen" at bounding box center [18, 300] width 26 height 10
click at [19, 84] on div at bounding box center [15, 82] width 10 height 10
click at [103, 250] on div "Shapes" at bounding box center [110, 300] width 15 height 4
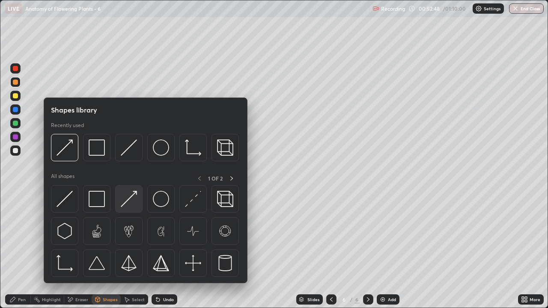
click at [127, 204] on img at bounding box center [129, 199] width 16 height 16
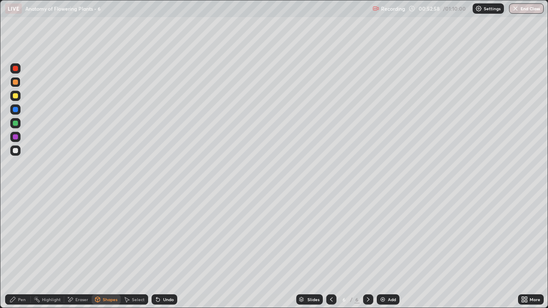
click at [15, 97] on div at bounding box center [15, 95] width 5 height 5
click at [78, 250] on div "Eraser" at bounding box center [81, 300] width 13 height 4
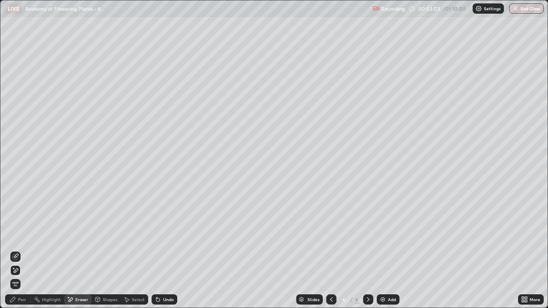
click at [21, 250] on div "Pen" at bounding box center [22, 300] width 8 height 4
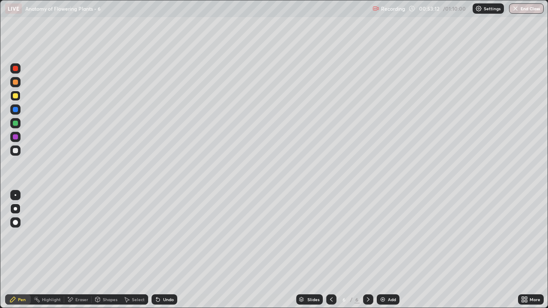
click at [13, 152] on div at bounding box center [15, 150] width 5 height 5
click at [103, 250] on div "Shapes" at bounding box center [110, 300] width 15 height 4
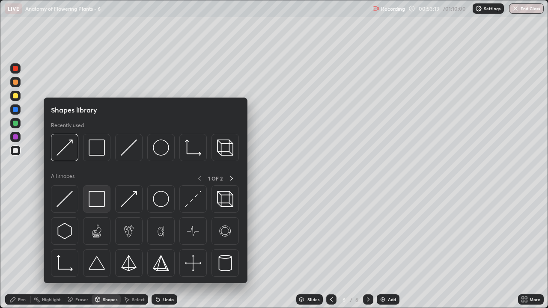
click at [102, 200] on img at bounding box center [97, 199] width 16 height 16
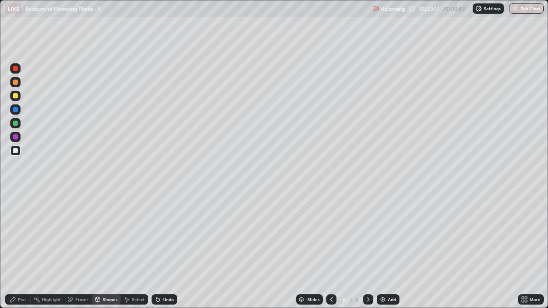
click at [17, 125] on div at bounding box center [15, 123] width 5 height 5
click at [18, 250] on div "Pen" at bounding box center [18, 300] width 26 height 10
click at [15, 221] on div at bounding box center [15, 222] width 5 height 5
click at [15, 138] on div at bounding box center [15, 137] width 5 height 5
click at [21, 250] on div "Pen" at bounding box center [22, 300] width 8 height 4
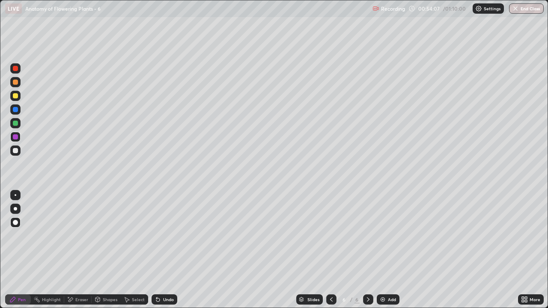
click at [18, 151] on div at bounding box center [15, 150] width 5 height 5
click at [81, 250] on div "Eraser" at bounding box center [81, 300] width 13 height 4
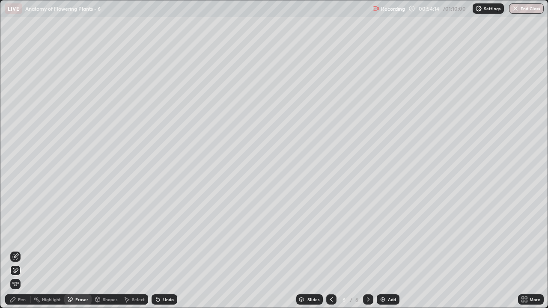
click at [21, 250] on div "Pen" at bounding box center [22, 300] width 8 height 4
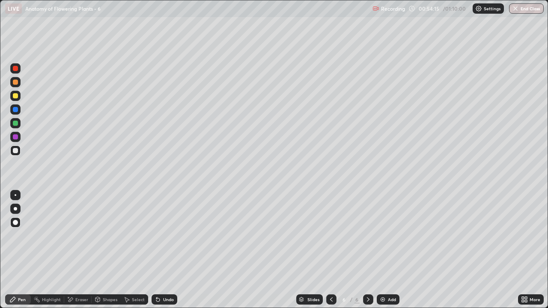
click at [18, 97] on div at bounding box center [15, 96] width 10 height 10
click at [18, 250] on div "Pen" at bounding box center [22, 300] width 8 height 4
click at [19, 211] on div at bounding box center [15, 209] width 10 height 10
click at [17, 153] on div at bounding box center [15, 150] width 5 height 5
click at [103, 250] on div "Shapes" at bounding box center [110, 300] width 15 height 4
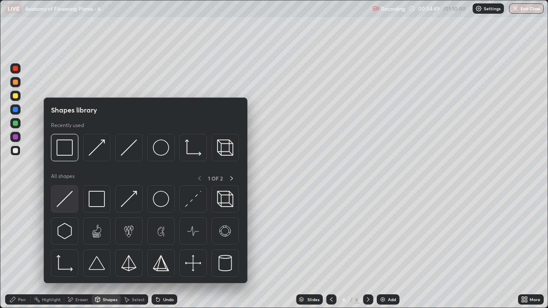
click at [72, 204] on img at bounding box center [65, 199] width 16 height 16
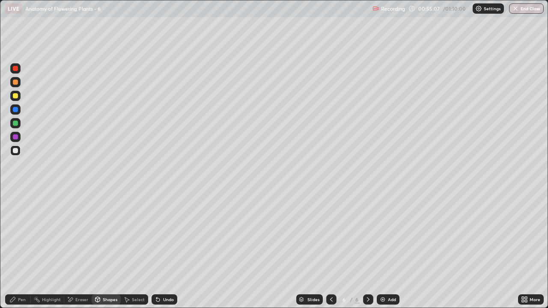
click at [104, 250] on div "Shapes" at bounding box center [110, 300] width 15 height 4
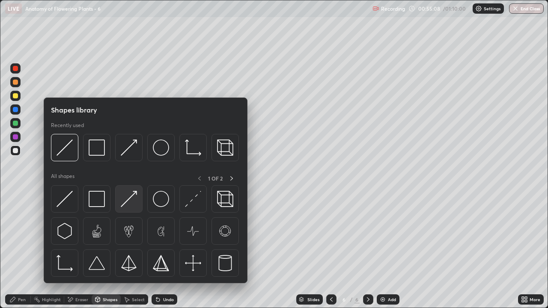
click at [129, 203] on img at bounding box center [129, 199] width 16 height 16
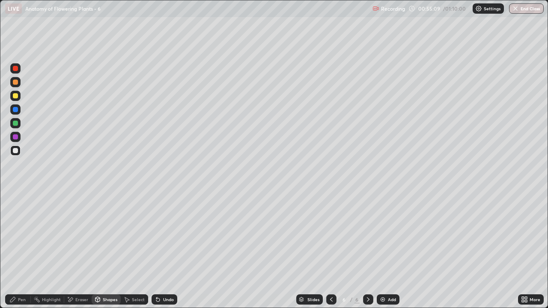
click at [19, 250] on div "Pen" at bounding box center [18, 300] width 26 height 10
click at [106, 250] on div "Shapes" at bounding box center [110, 300] width 15 height 4
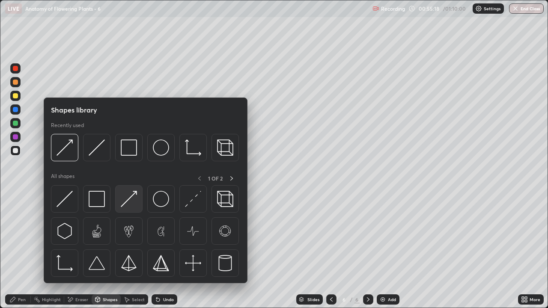
click at [128, 204] on img at bounding box center [129, 199] width 16 height 16
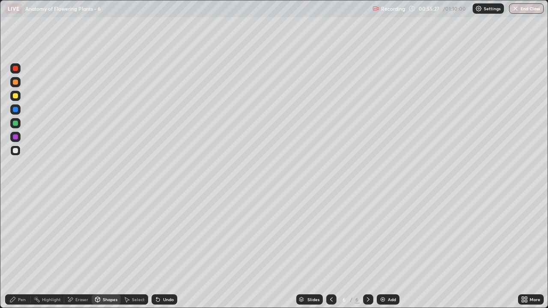
click at [15, 153] on div at bounding box center [15, 150] width 5 height 5
click at [83, 250] on div "Eraser" at bounding box center [81, 300] width 13 height 4
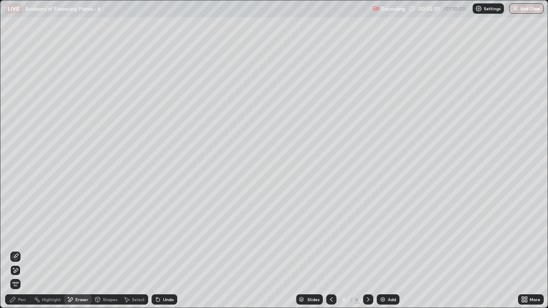
click at [26, 250] on div "Pen" at bounding box center [18, 300] width 26 height 10
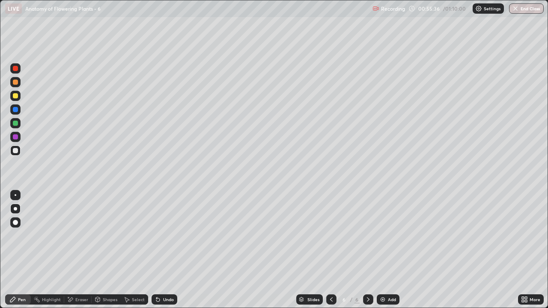
click at [17, 98] on div at bounding box center [15, 95] width 5 height 5
click at [17, 139] on div at bounding box center [15, 137] width 5 height 5
click at [15, 97] on div at bounding box center [15, 95] width 5 height 5
click at [19, 154] on div at bounding box center [15, 151] width 10 height 10
click at [81, 250] on div "Eraser" at bounding box center [81, 300] width 13 height 4
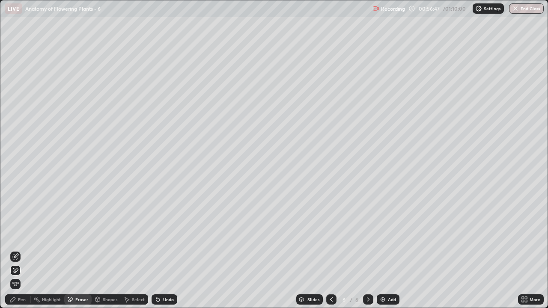
click at [22, 250] on div "Pen" at bounding box center [22, 300] width 8 height 4
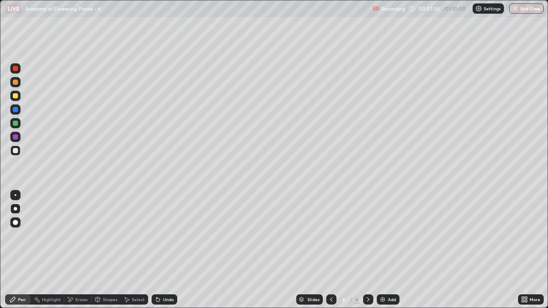
click at [368, 250] on icon at bounding box center [368, 299] width 7 height 7
click at [367, 250] on icon at bounding box center [368, 299] width 7 height 7
click at [380, 250] on img at bounding box center [383, 299] width 7 height 7
click at [17, 153] on div at bounding box center [15, 150] width 5 height 5
click at [15, 96] on div at bounding box center [15, 95] width 5 height 5
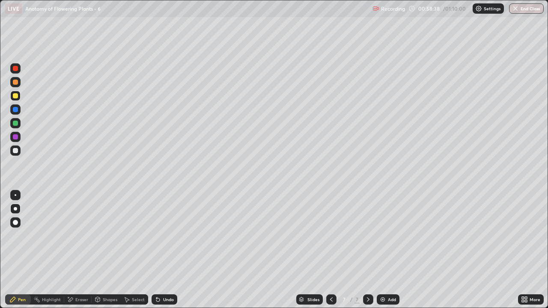
click at [83, 250] on div "Eraser" at bounding box center [81, 300] width 13 height 4
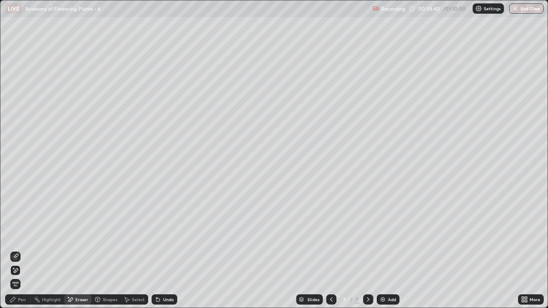
click at [24, 250] on div "Pen" at bounding box center [22, 300] width 8 height 4
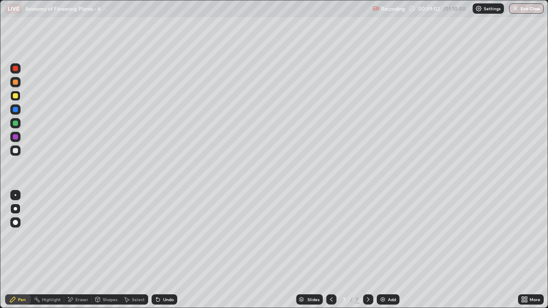
click at [17, 96] on div at bounding box center [15, 95] width 5 height 5
click at [15, 122] on div at bounding box center [15, 123] width 5 height 5
click at [16, 84] on div at bounding box center [15, 82] width 5 height 5
click at [15, 141] on div at bounding box center [15, 137] width 10 height 10
click at [104, 250] on div "Shapes" at bounding box center [110, 300] width 15 height 4
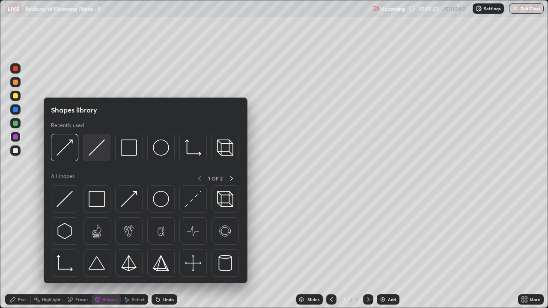
click at [97, 155] on img at bounding box center [97, 148] width 16 height 16
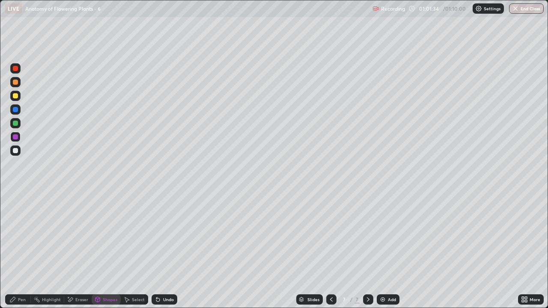
click at [16, 69] on div at bounding box center [15, 68] width 5 height 5
click at [25, 250] on div "Pen" at bounding box center [22, 300] width 8 height 4
click at [16, 194] on div at bounding box center [15, 195] width 10 height 10
click at [81, 250] on div "Eraser" at bounding box center [81, 300] width 13 height 4
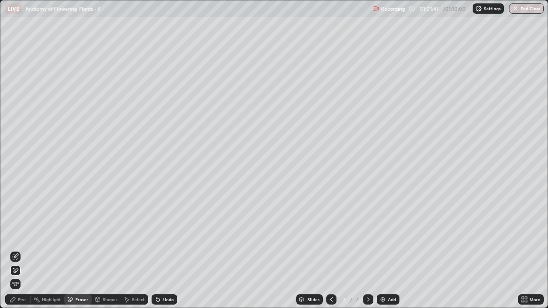
click at [17, 250] on icon at bounding box center [15, 257] width 7 height 7
click at [20, 250] on div "Pen" at bounding box center [22, 300] width 8 height 4
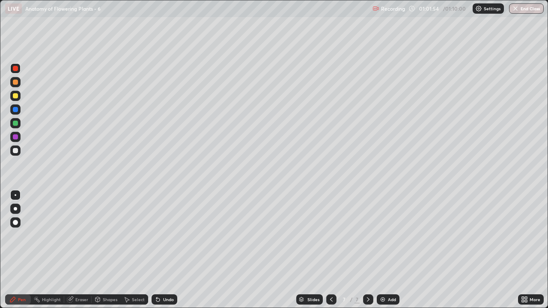
click at [16, 95] on div at bounding box center [15, 95] width 5 height 5
click at [15, 126] on div at bounding box center [15, 123] width 5 height 5
click at [16, 209] on div at bounding box center [15, 208] width 3 height 3
click at [16, 199] on div at bounding box center [15, 195] width 10 height 10
click at [19, 250] on div "Pen" at bounding box center [22, 300] width 8 height 4
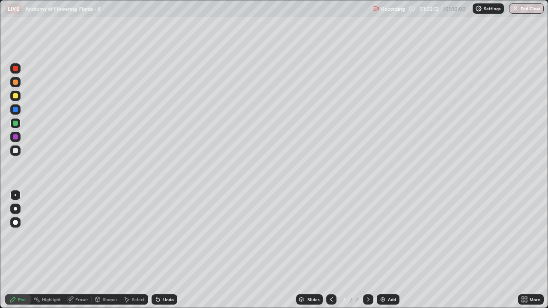
click at [17, 71] on div at bounding box center [15, 68] width 5 height 5
click at [17, 151] on div at bounding box center [15, 150] width 5 height 5
click at [17, 208] on div at bounding box center [15, 208] width 3 height 3
click at [17, 97] on div at bounding box center [15, 95] width 5 height 5
click at [105, 250] on div "Shapes" at bounding box center [110, 300] width 15 height 4
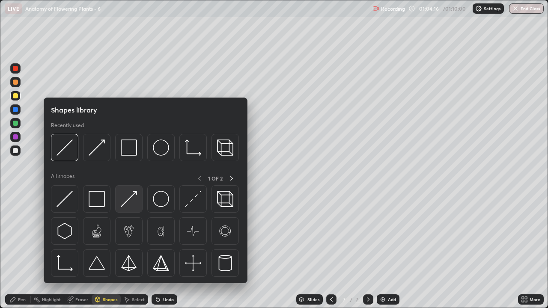
click at [128, 204] on img at bounding box center [129, 199] width 16 height 16
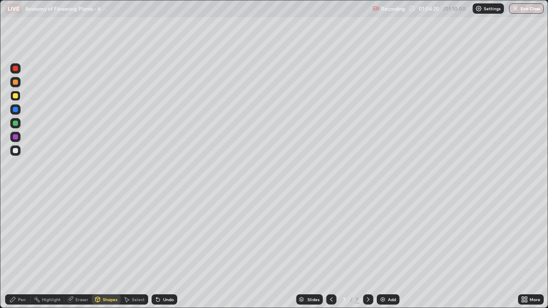
click at [24, 250] on div "Pen" at bounding box center [22, 300] width 8 height 4
click at [16, 153] on div at bounding box center [15, 150] width 5 height 5
click at [109, 250] on div "Shapes" at bounding box center [110, 300] width 15 height 4
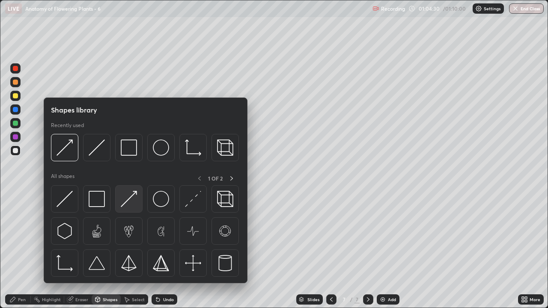
click at [133, 201] on img at bounding box center [129, 199] width 16 height 16
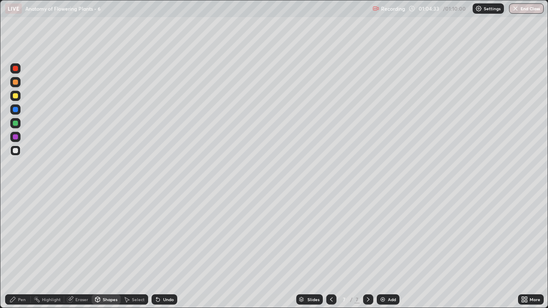
click at [23, 250] on div "Pen" at bounding box center [18, 300] width 26 height 10
click at [15, 96] on div at bounding box center [15, 95] width 5 height 5
click at [105, 250] on div "Shapes" at bounding box center [110, 300] width 15 height 4
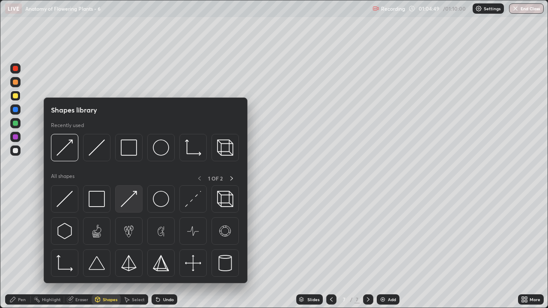
click at [132, 202] on img at bounding box center [129, 199] width 16 height 16
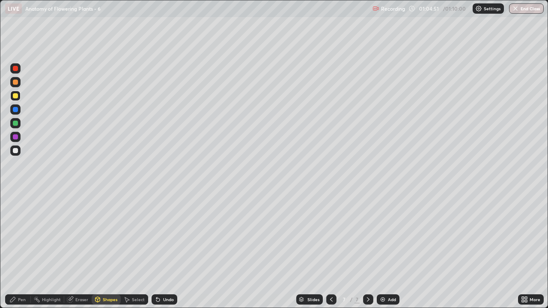
click at [15, 250] on icon at bounding box center [12, 299] width 7 height 7
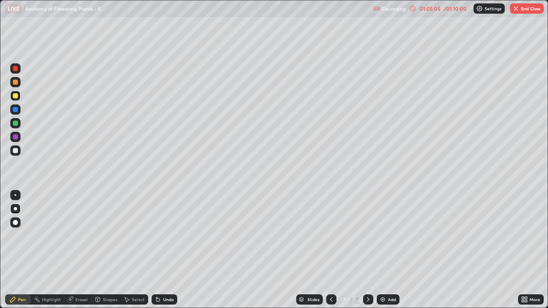
click at [16, 123] on div at bounding box center [15, 123] width 5 height 5
click at [16, 151] on div at bounding box center [15, 150] width 5 height 5
click at [25, 132] on div "Erase all" at bounding box center [15, 154] width 21 height 274
click at [82, 250] on div "Eraser" at bounding box center [77, 300] width 27 height 10
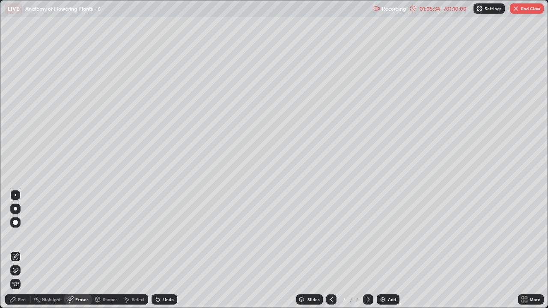
click at [22, 250] on div "Pen" at bounding box center [22, 300] width 8 height 4
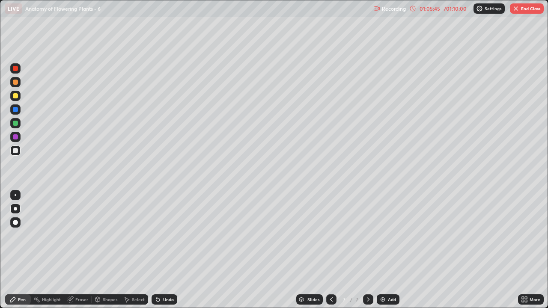
click at [15, 82] on div at bounding box center [15, 82] width 5 height 5
click at [109, 250] on div "Shapes" at bounding box center [110, 300] width 15 height 4
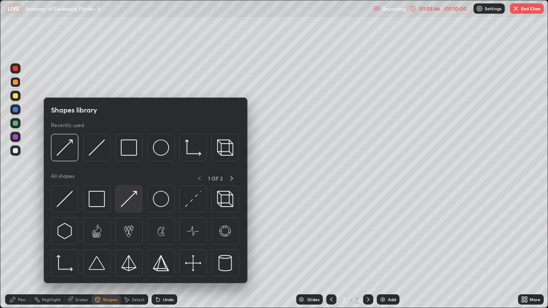
click at [130, 204] on img at bounding box center [129, 199] width 16 height 16
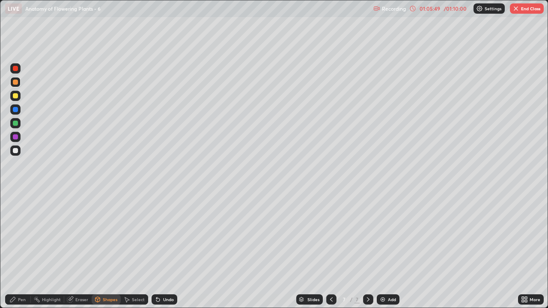
click at [23, 250] on div "Pen" at bounding box center [22, 300] width 8 height 4
click at [17, 153] on div at bounding box center [15, 150] width 5 height 5
click at [16, 96] on div at bounding box center [15, 95] width 5 height 5
click at [110, 250] on div "Shapes" at bounding box center [110, 300] width 15 height 4
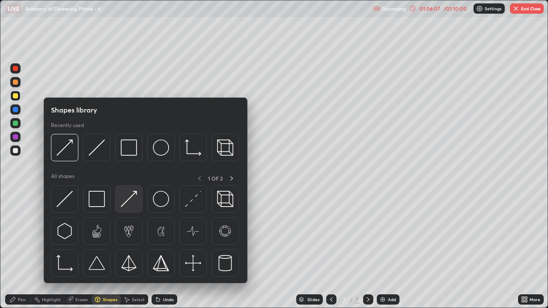
click at [129, 204] on img at bounding box center [129, 199] width 16 height 16
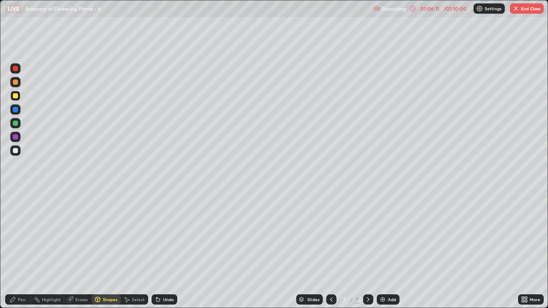
click at [27, 250] on div "Pen" at bounding box center [18, 300] width 26 height 10
click at [17, 95] on div at bounding box center [15, 95] width 5 height 5
click at [15, 138] on div at bounding box center [15, 137] width 5 height 5
click at [17, 126] on div at bounding box center [15, 123] width 5 height 5
click at [78, 250] on div "Eraser" at bounding box center [81, 300] width 13 height 4
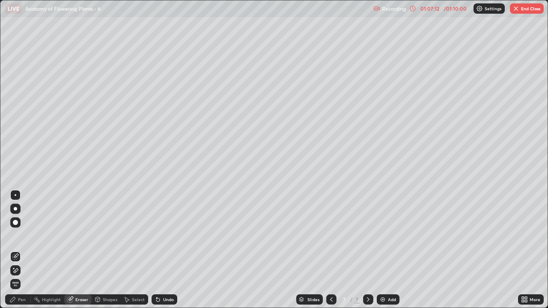
click at [83, 250] on div "Eraser" at bounding box center [81, 300] width 13 height 4
click at [20, 250] on div at bounding box center [15, 271] width 10 height 10
click at [22, 250] on div "Pen" at bounding box center [22, 300] width 8 height 4
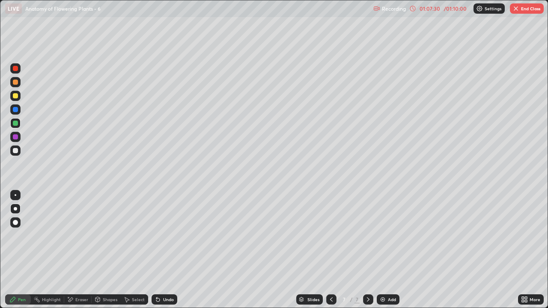
click at [16, 153] on div at bounding box center [15, 150] width 5 height 5
click at [78, 250] on div "Eraser" at bounding box center [77, 300] width 27 height 10
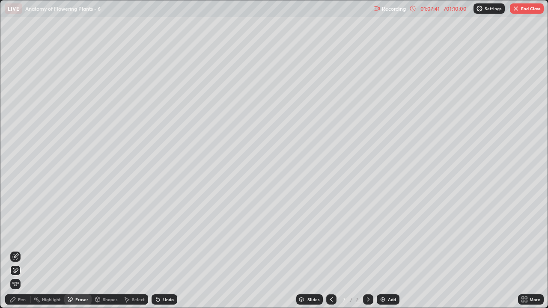
click at [23, 250] on div "Pen" at bounding box center [22, 300] width 8 height 4
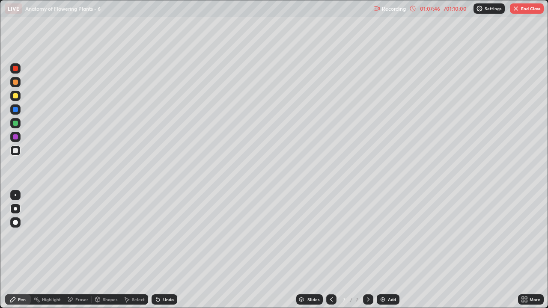
click at [17, 139] on div at bounding box center [15, 137] width 5 height 5
click at [16, 69] on div at bounding box center [15, 68] width 5 height 5
click at [108, 250] on div "Shapes" at bounding box center [106, 300] width 29 height 10
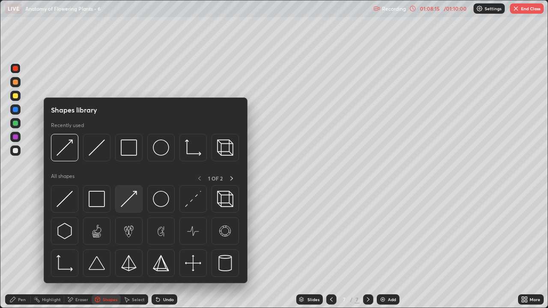
click at [128, 203] on img at bounding box center [129, 199] width 16 height 16
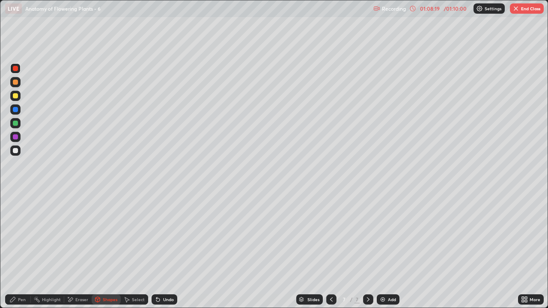
click at [20, 250] on div "Pen" at bounding box center [18, 300] width 26 height 10
click at [16, 150] on div at bounding box center [15, 150] width 5 height 5
click at [109, 250] on div "Shapes" at bounding box center [106, 300] width 29 height 10
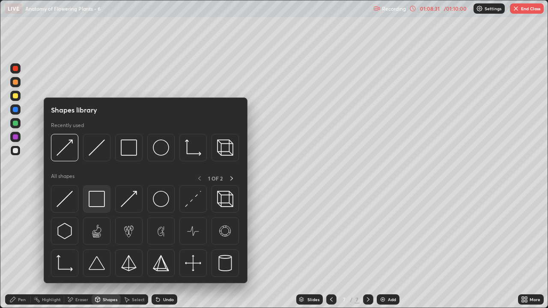
click at [100, 199] on img at bounding box center [97, 199] width 16 height 16
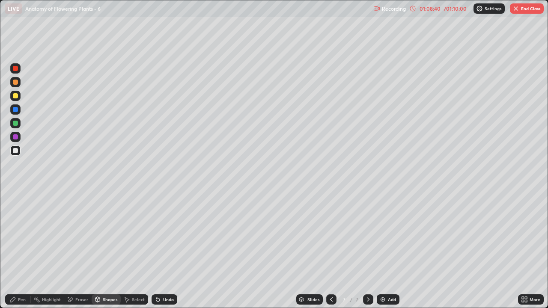
click at [23, 250] on div "Pen" at bounding box center [18, 300] width 26 height 10
click at [15, 95] on div at bounding box center [15, 95] width 5 height 5
click at [19, 250] on div "Pen" at bounding box center [22, 300] width 8 height 4
click at [16, 84] on div at bounding box center [15, 82] width 5 height 5
click at [15, 97] on div at bounding box center [15, 95] width 5 height 5
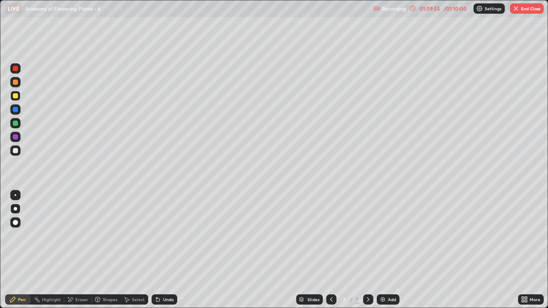
click at [106, 250] on div "Shapes" at bounding box center [110, 300] width 15 height 4
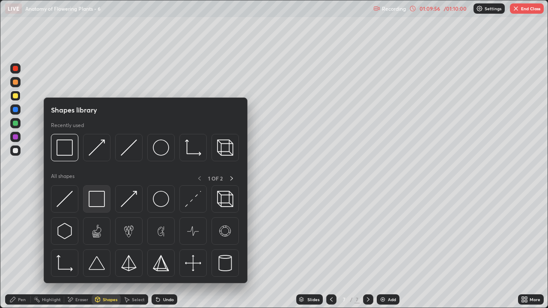
click at [99, 200] on img at bounding box center [97, 199] width 16 height 16
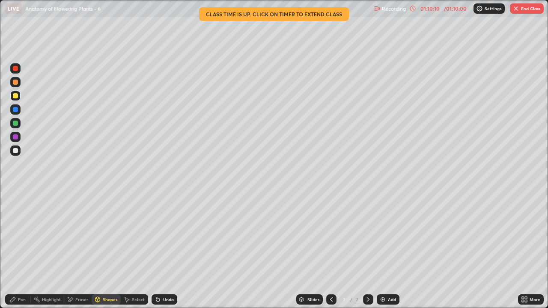
click at [106, 250] on div "Shapes" at bounding box center [110, 300] width 15 height 4
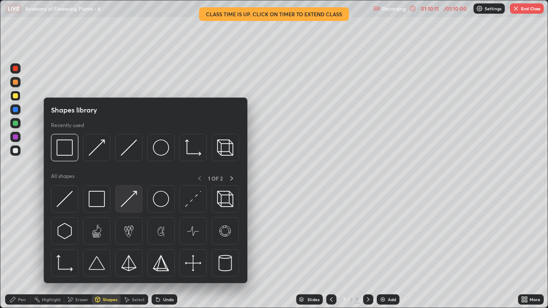
click at [131, 206] on img at bounding box center [129, 199] width 16 height 16
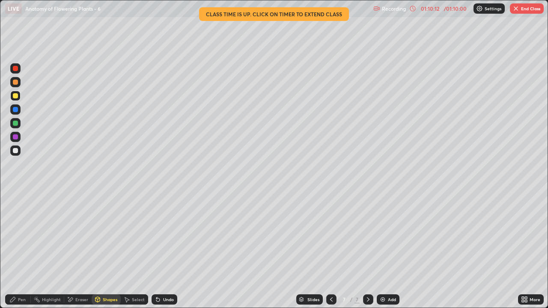
click at [16, 151] on div at bounding box center [15, 150] width 5 height 5
click at [21, 250] on div "Pen" at bounding box center [22, 300] width 8 height 4
click at [19, 250] on div "Pen" at bounding box center [22, 300] width 8 height 4
click at [15, 86] on div at bounding box center [15, 82] width 10 height 10
click at [15, 152] on div at bounding box center [15, 150] width 5 height 5
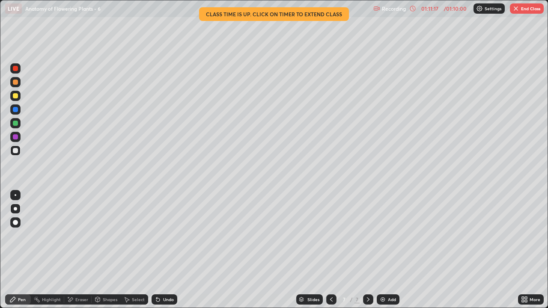
click at [105, 250] on div "Shapes" at bounding box center [110, 300] width 15 height 4
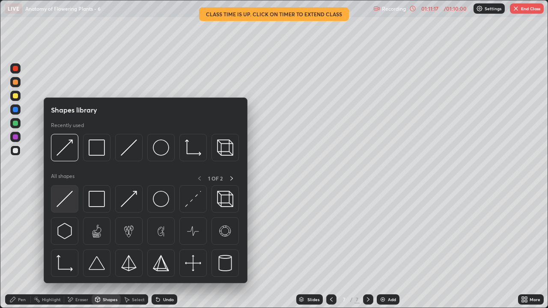
click at [71, 204] on img at bounding box center [65, 199] width 16 height 16
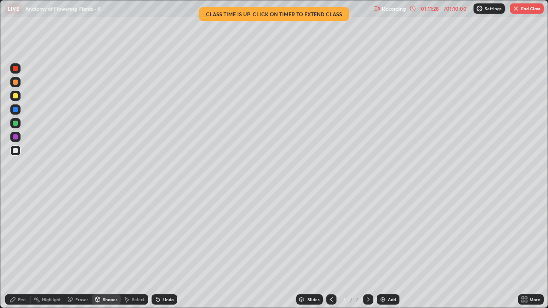
click at [15, 96] on div at bounding box center [15, 95] width 5 height 5
click at [104, 250] on div "Shapes" at bounding box center [110, 300] width 15 height 4
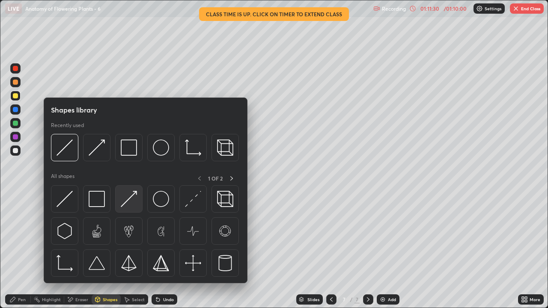
click at [127, 204] on img at bounding box center [129, 199] width 16 height 16
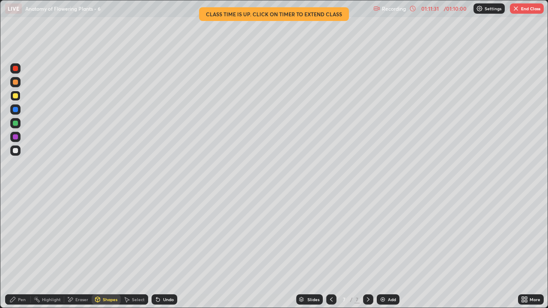
click at [25, 250] on div "Pen" at bounding box center [18, 300] width 26 height 10
click at [15, 151] on div at bounding box center [15, 150] width 5 height 5
click at [106, 250] on div "Shapes" at bounding box center [110, 300] width 15 height 4
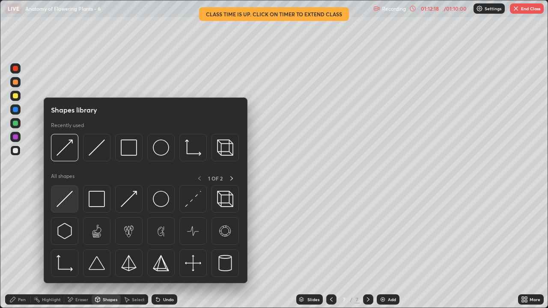
click at [63, 201] on img at bounding box center [65, 199] width 16 height 16
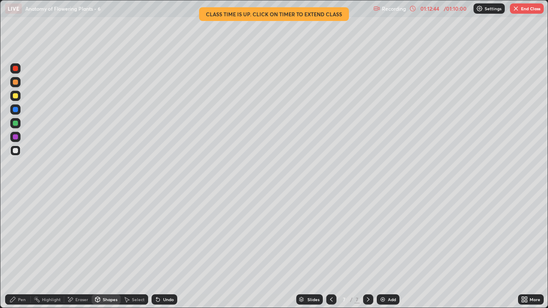
click at [16, 97] on div at bounding box center [15, 95] width 5 height 5
click at [16, 84] on div at bounding box center [15, 82] width 5 height 5
click at [84, 250] on div "Eraser" at bounding box center [81, 300] width 13 height 4
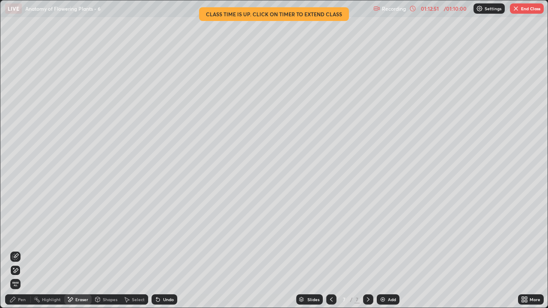
click at [23, 250] on div "Pen" at bounding box center [18, 300] width 26 height 10
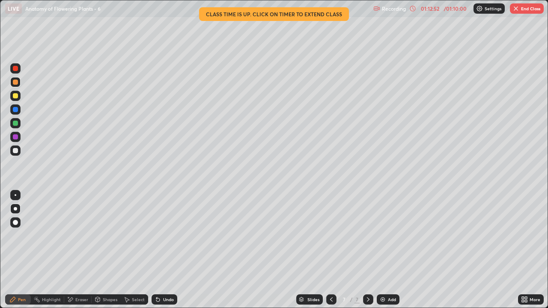
click at [17, 97] on div at bounding box center [15, 95] width 5 height 5
click at [15, 83] on div at bounding box center [15, 82] width 5 height 5
click at [110, 250] on div "Shapes" at bounding box center [110, 300] width 15 height 4
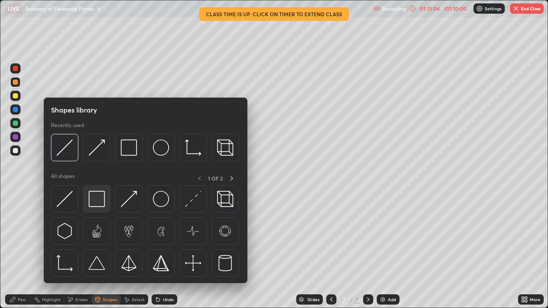
click at [98, 204] on img at bounding box center [97, 199] width 16 height 16
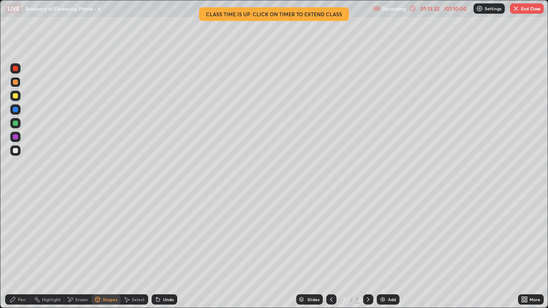
click at [22, 250] on div "Pen" at bounding box center [22, 300] width 8 height 4
click at [16, 150] on div at bounding box center [15, 150] width 5 height 5
click at [16, 86] on div at bounding box center [15, 82] width 10 height 10
click at [102, 250] on div "Shapes" at bounding box center [106, 300] width 29 height 10
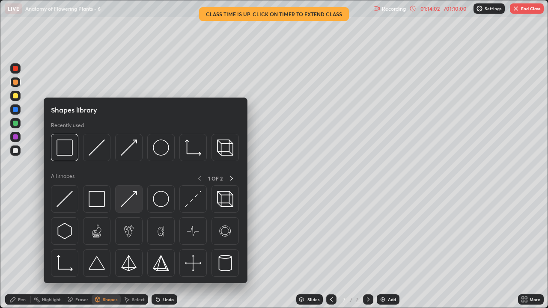
click at [130, 205] on img at bounding box center [129, 199] width 16 height 16
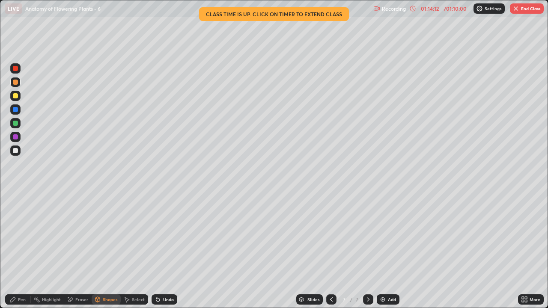
click at [15, 150] on div at bounding box center [15, 150] width 5 height 5
click at [84, 250] on div "Eraser" at bounding box center [81, 300] width 13 height 4
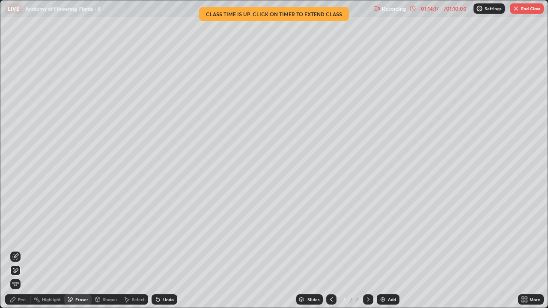
click at [160, 250] on icon at bounding box center [158, 299] width 7 height 7
click at [21, 250] on div "Pen" at bounding box center [22, 300] width 8 height 4
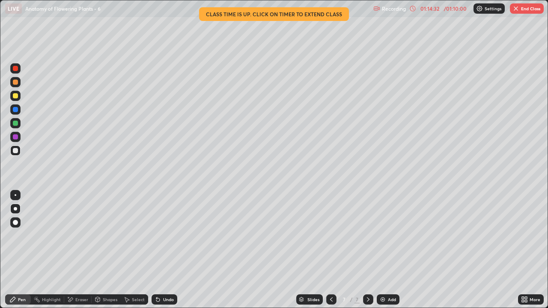
click at [16, 83] on div at bounding box center [15, 82] width 5 height 5
click at [16, 96] on div at bounding box center [15, 95] width 5 height 5
click at [413, 8] on icon at bounding box center [413, 8] width 7 height 7
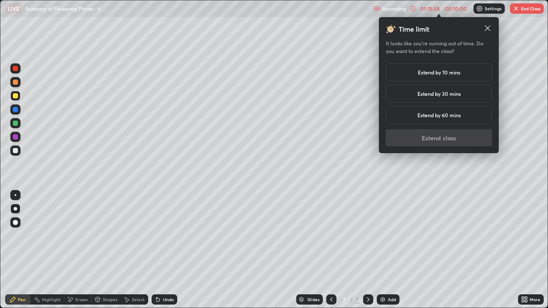
click at [436, 73] on h5 "Extend by 10 mins" at bounding box center [439, 73] width 42 height 8
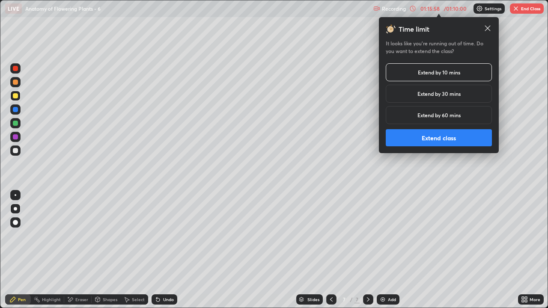
click at [440, 141] on button "Extend class" at bounding box center [439, 137] width 106 height 17
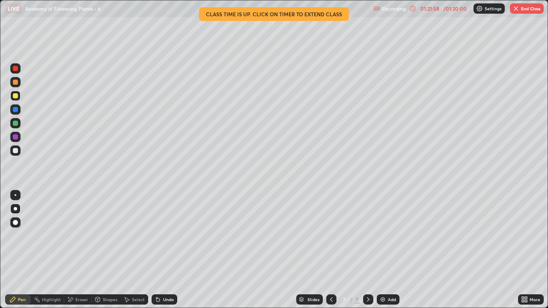
click at [516, 9] on img "button" at bounding box center [516, 8] width 7 height 7
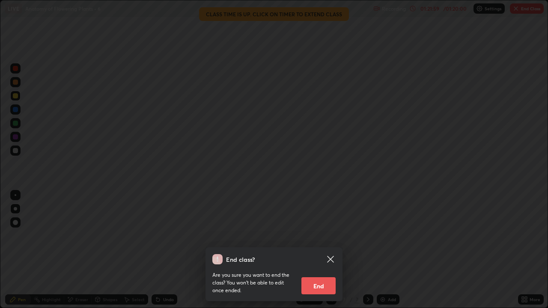
click at [321, 250] on button "End" at bounding box center [319, 286] width 34 height 17
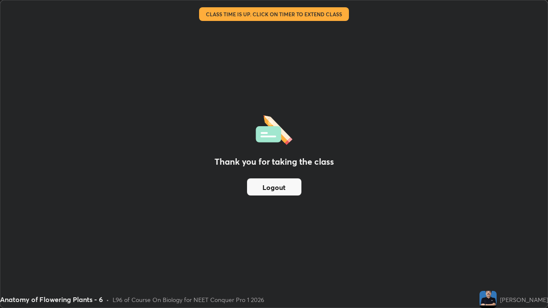
click at [283, 188] on button "Logout" at bounding box center [274, 187] width 54 height 17
